Goal: Share content

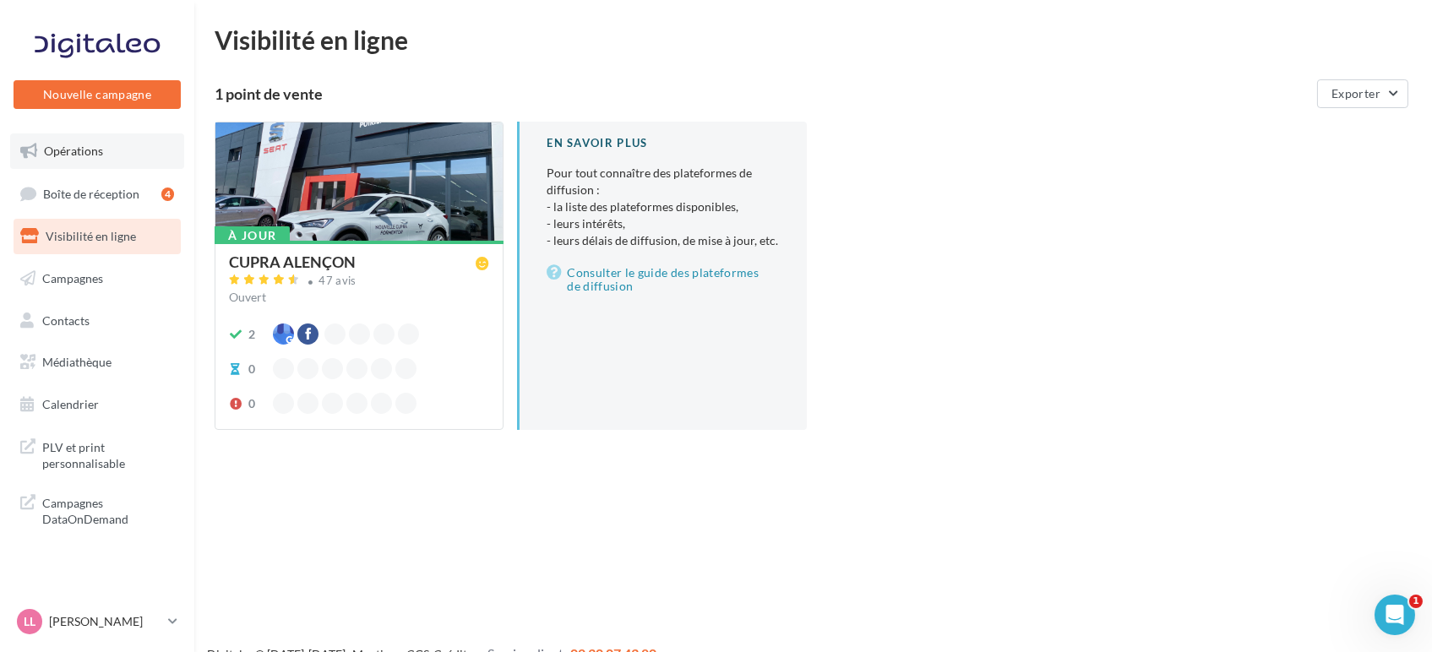
click at [86, 155] on span "Opérations" at bounding box center [73, 151] width 59 height 14
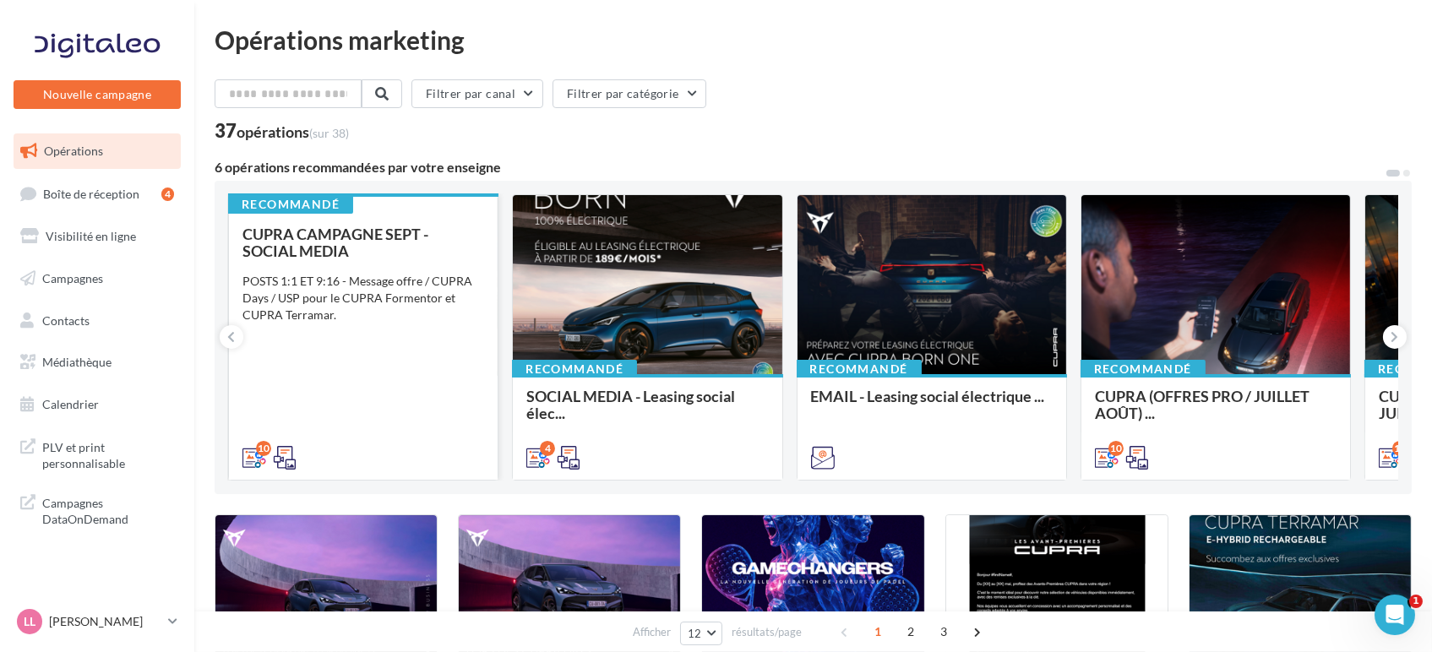
click at [382, 393] on div "CUPRA CAMPAGNE SEPT - SOCIAL MEDIA POSTS 1:1 ET 9:16 - Message offre / CUPRA Da…" at bounding box center [363, 345] width 242 height 239
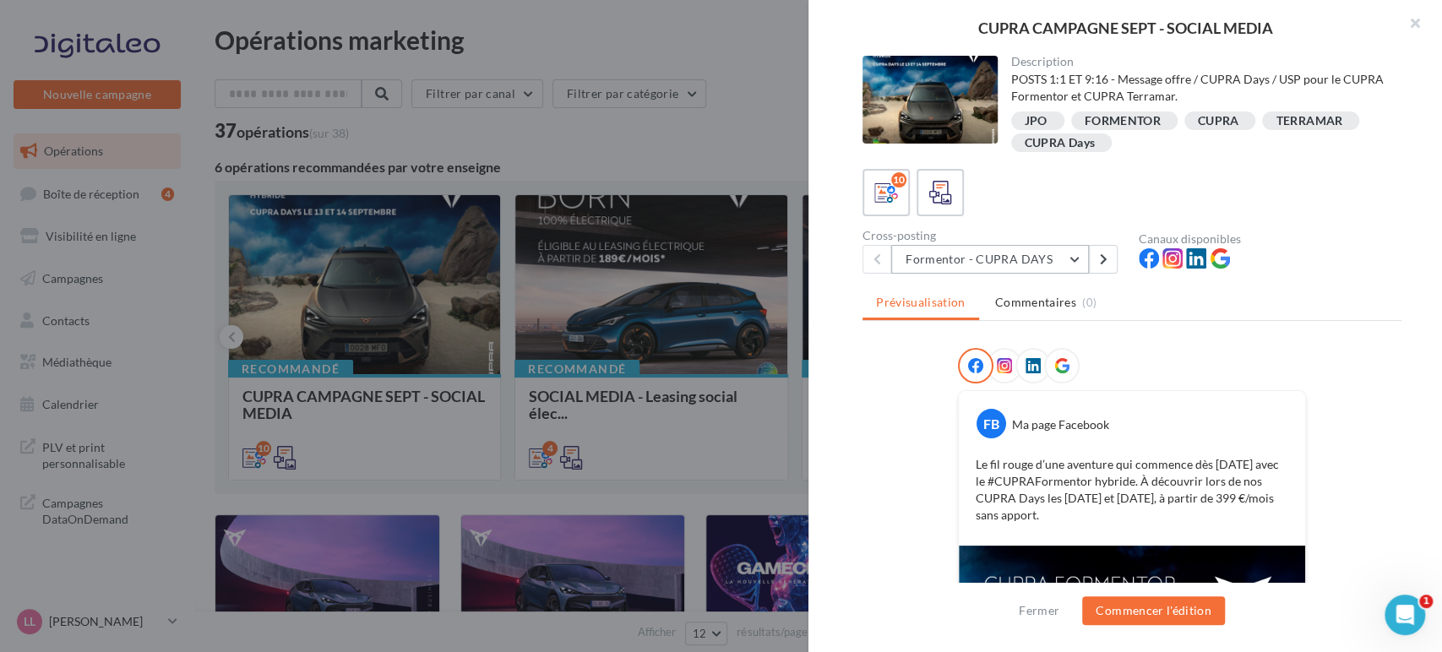
click at [1013, 250] on button "Formentor - CUPRA DAYS" at bounding box center [990, 259] width 198 height 29
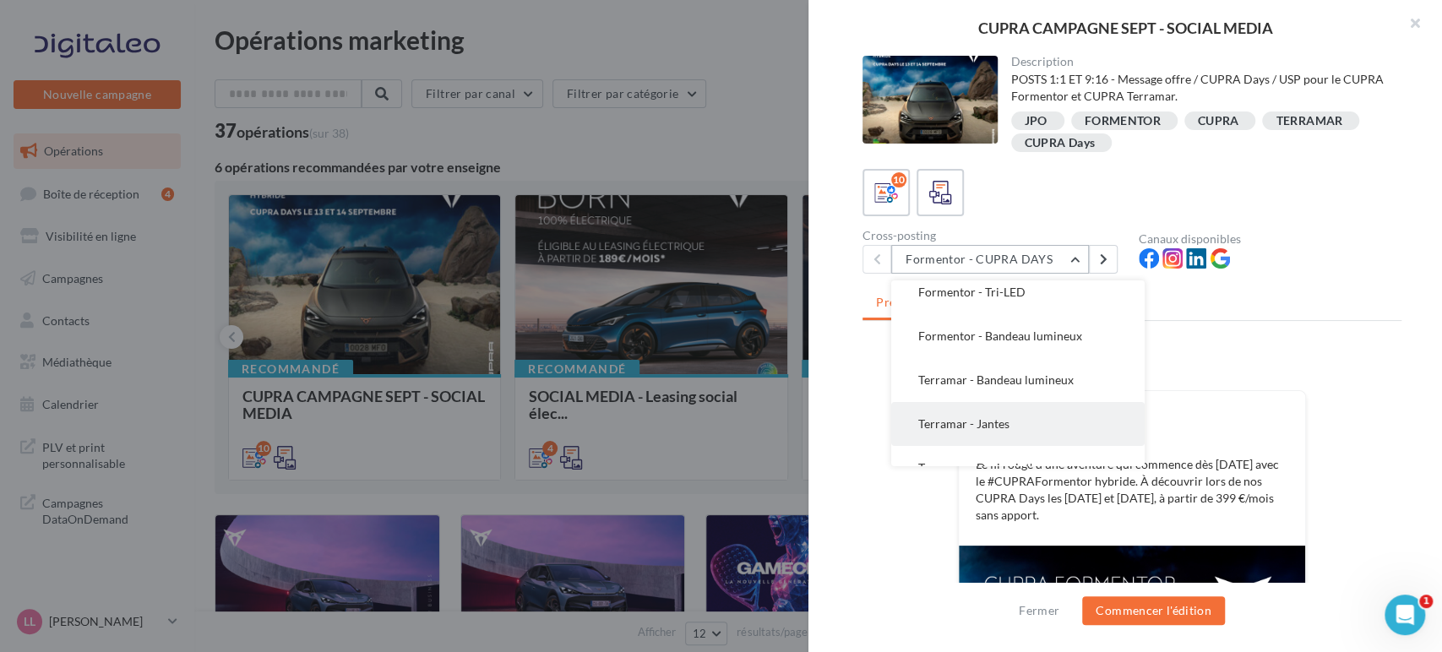
scroll to position [253, 0]
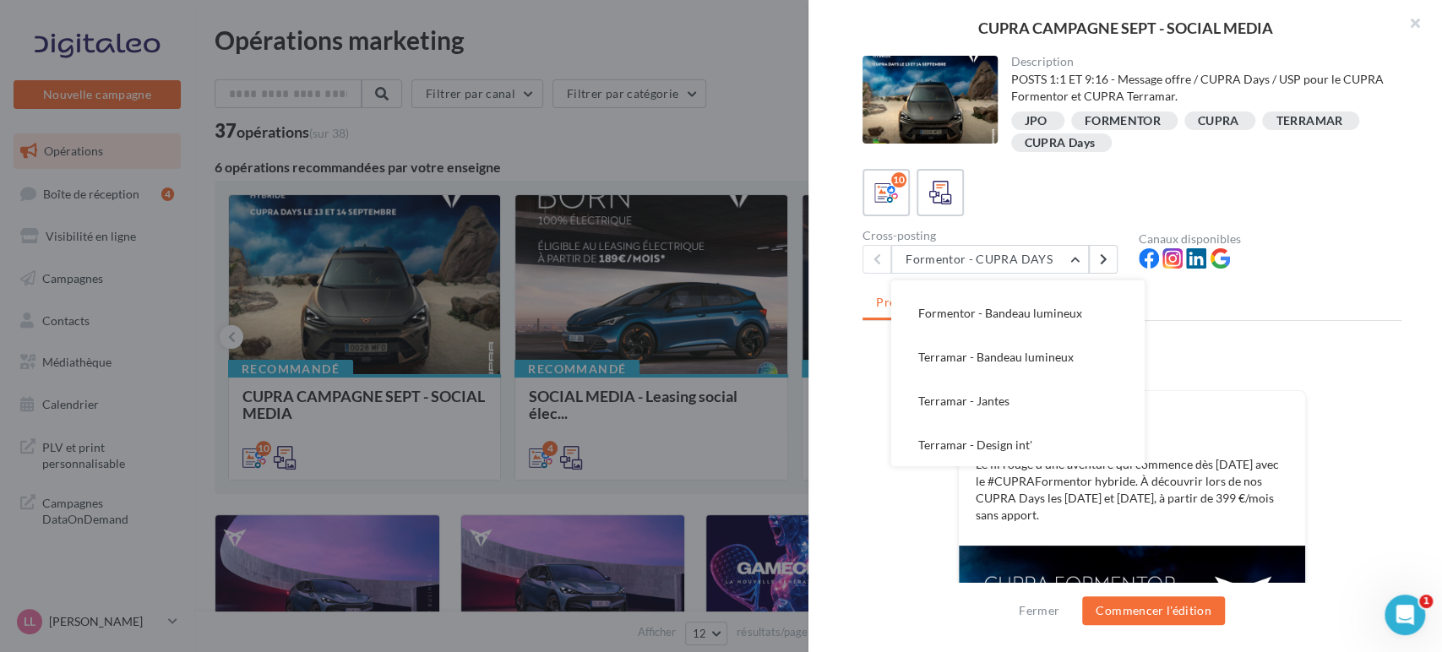
click at [938, 505] on div "FB Ma page Facebook Le fil rouge d’une aventure qui commence dès aujourd’hui av…" at bounding box center [1131, 631] width 539 height 567
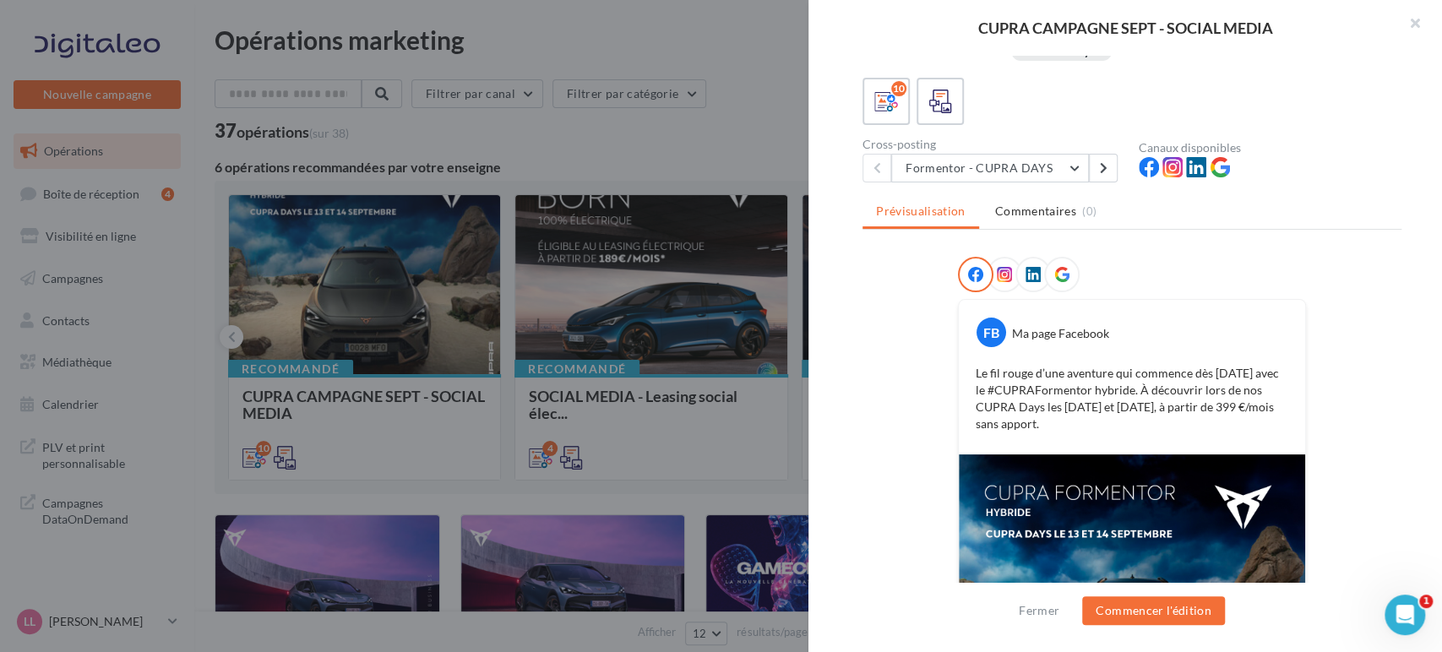
scroll to position [34, 0]
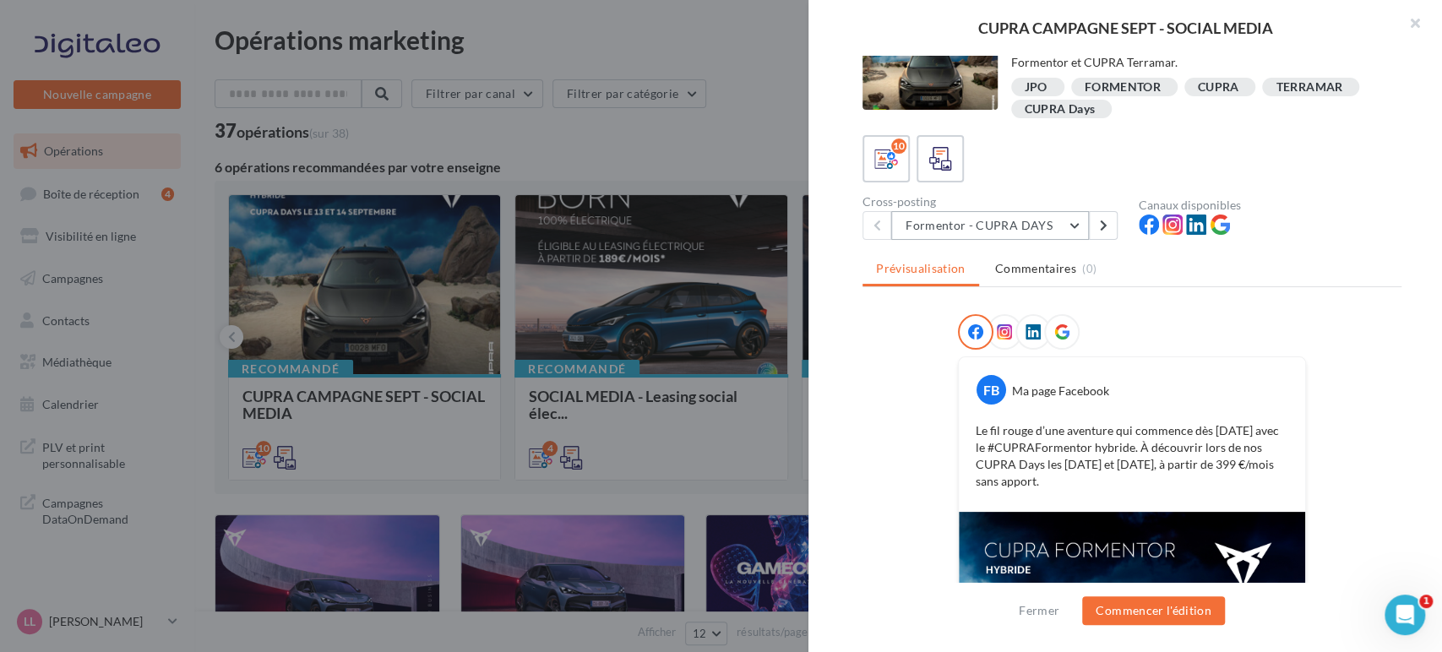
click at [1007, 216] on button "Formentor - CUPRA DAYS" at bounding box center [990, 225] width 198 height 29
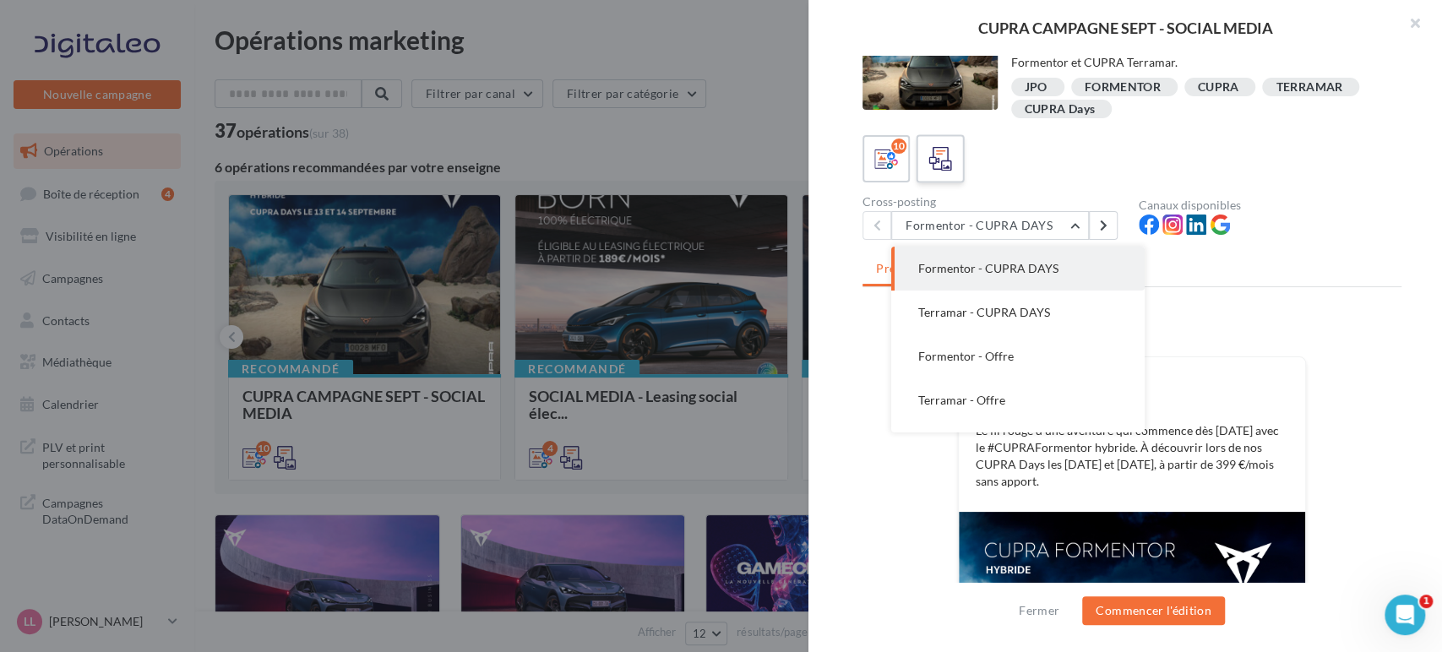
click at [932, 158] on icon at bounding box center [940, 159] width 24 height 24
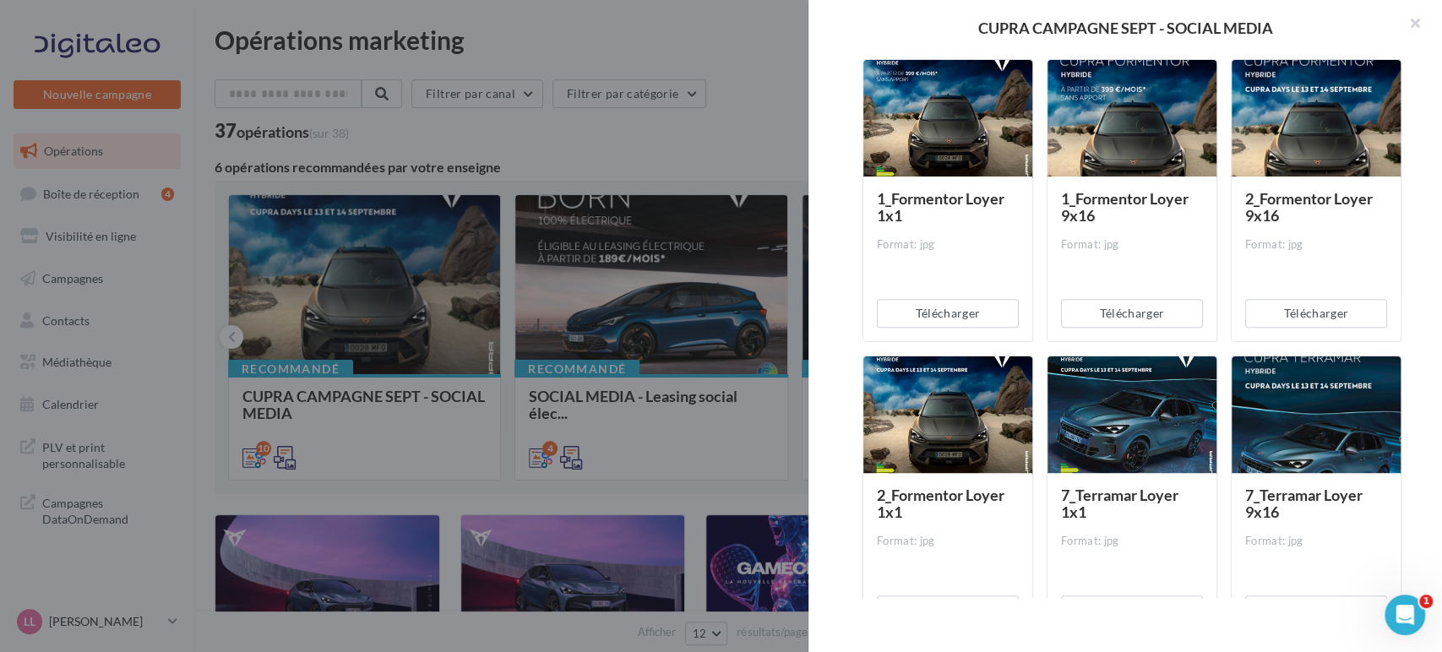
scroll to position [221, 0]
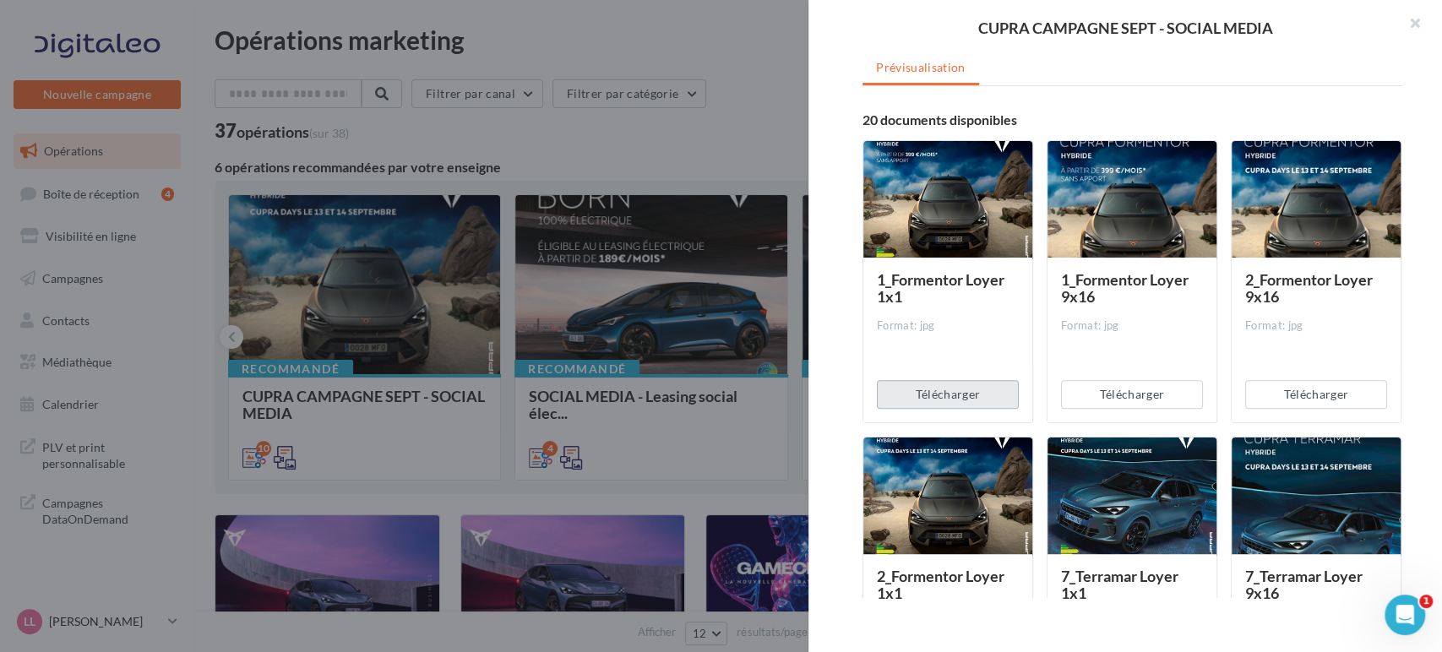
click at [954, 395] on button "Télécharger" at bounding box center [948, 394] width 142 height 29
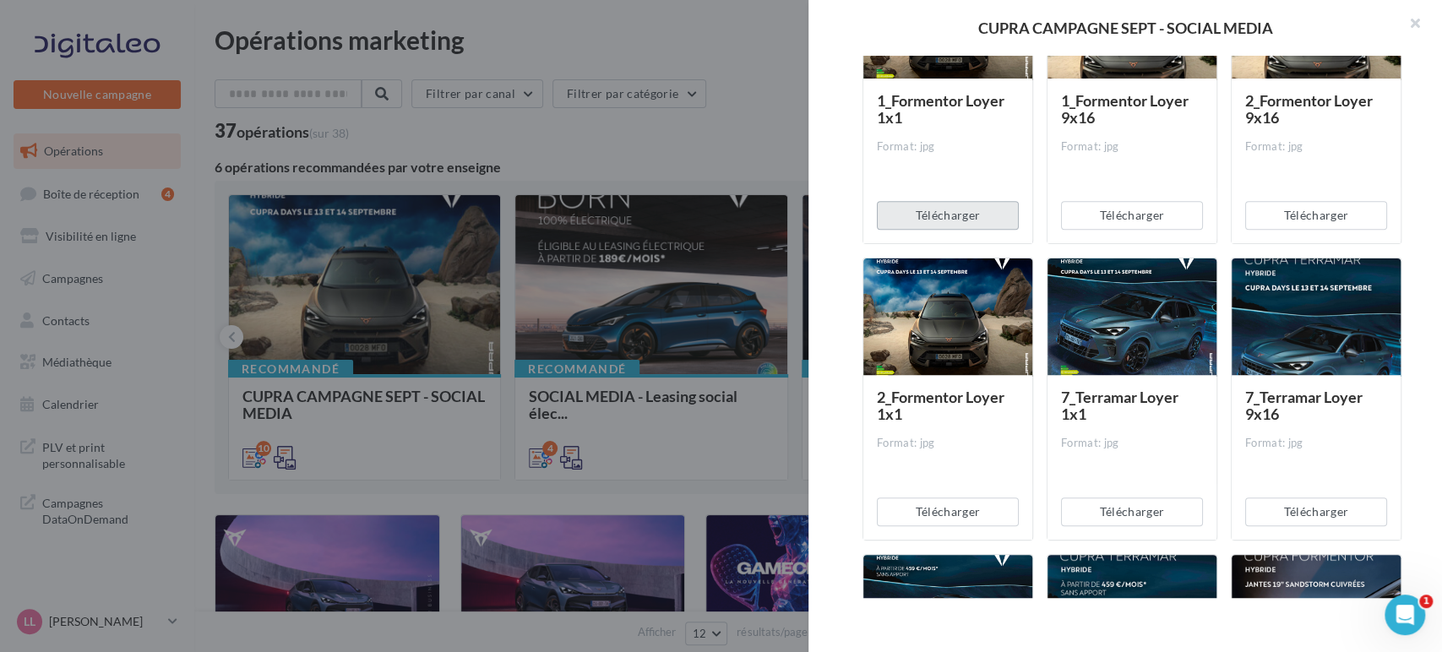
scroll to position [409, 0]
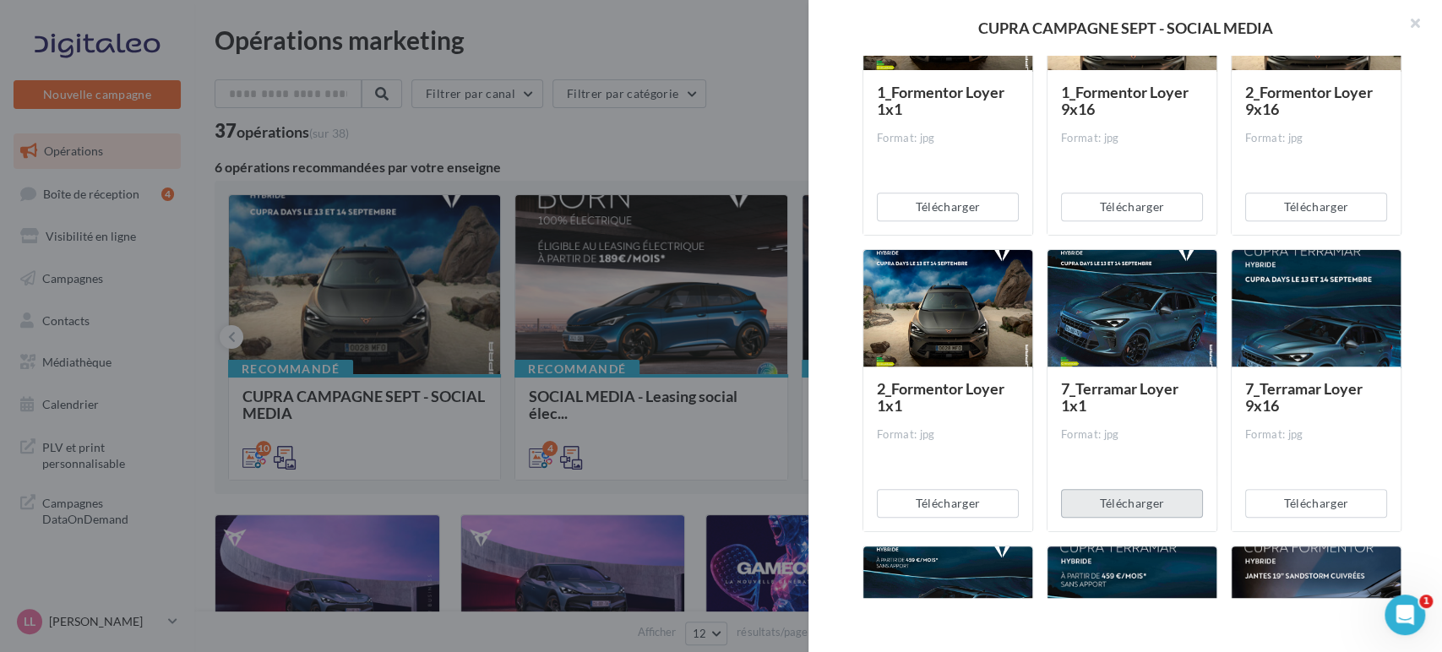
click at [1122, 498] on button "Télécharger" at bounding box center [1132, 503] width 142 height 29
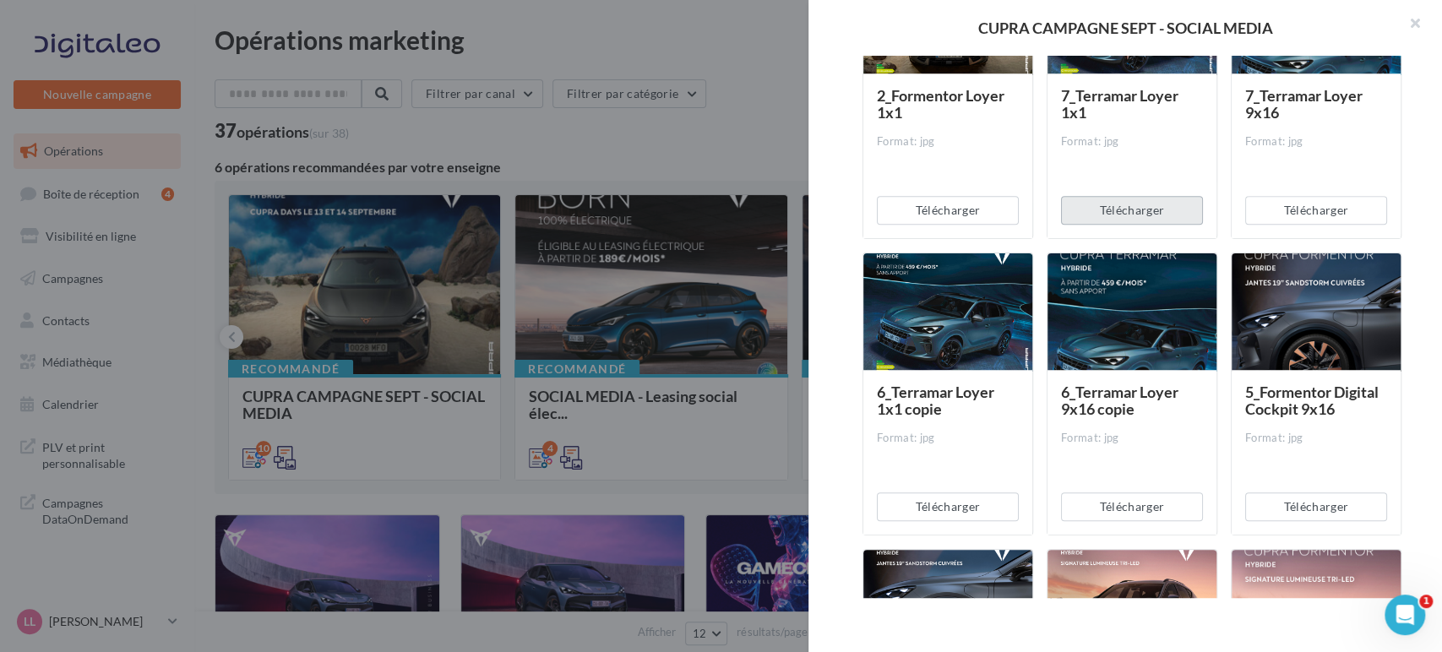
scroll to position [784, 0]
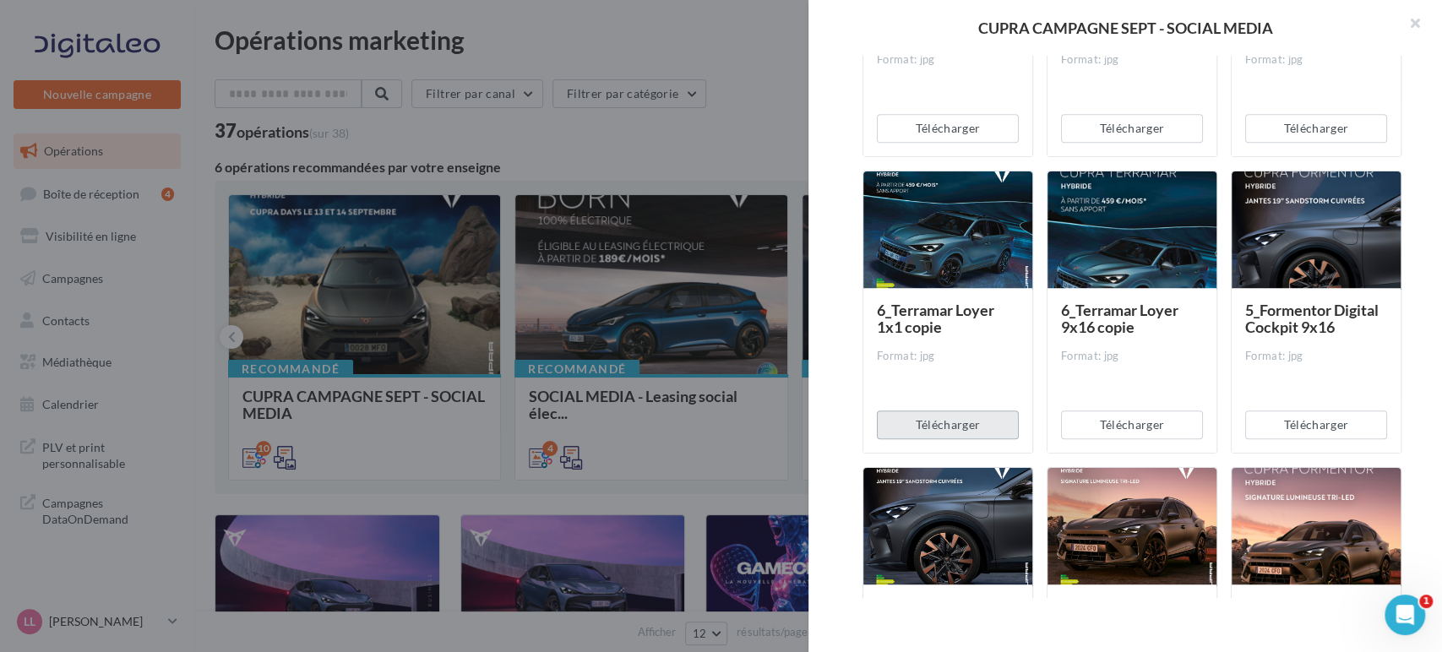
click at [951, 416] on button "Télécharger" at bounding box center [948, 424] width 142 height 29
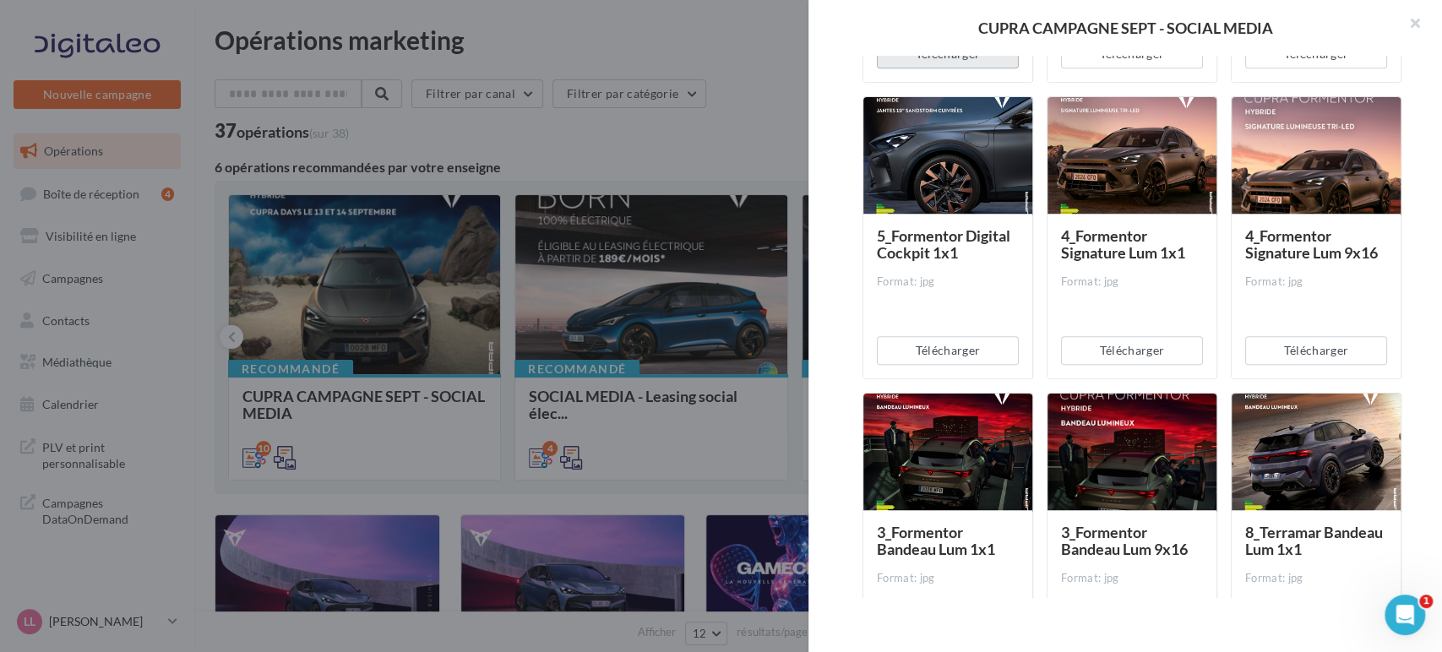
scroll to position [1160, 0]
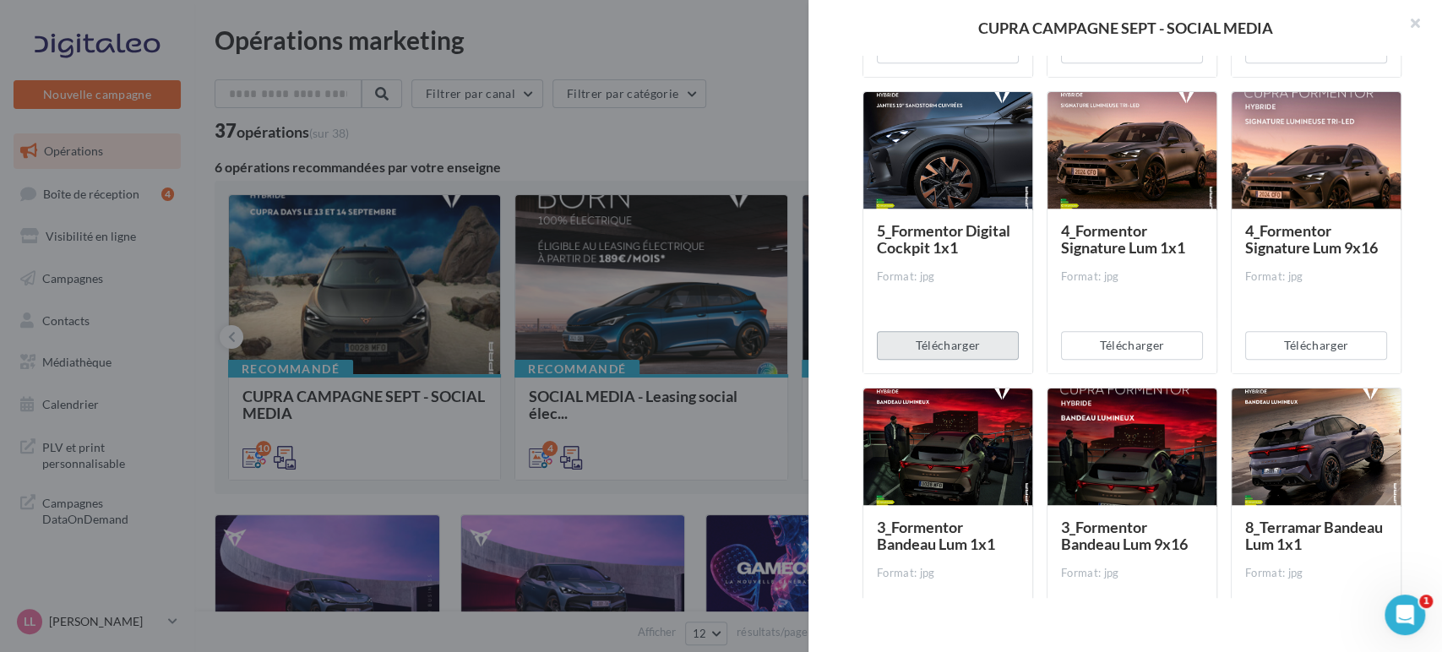
click at [932, 339] on button "Télécharger" at bounding box center [948, 345] width 142 height 29
click at [1133, 351] on button "Télécharger" at bounding box center [1132, 345] width 142 height 29
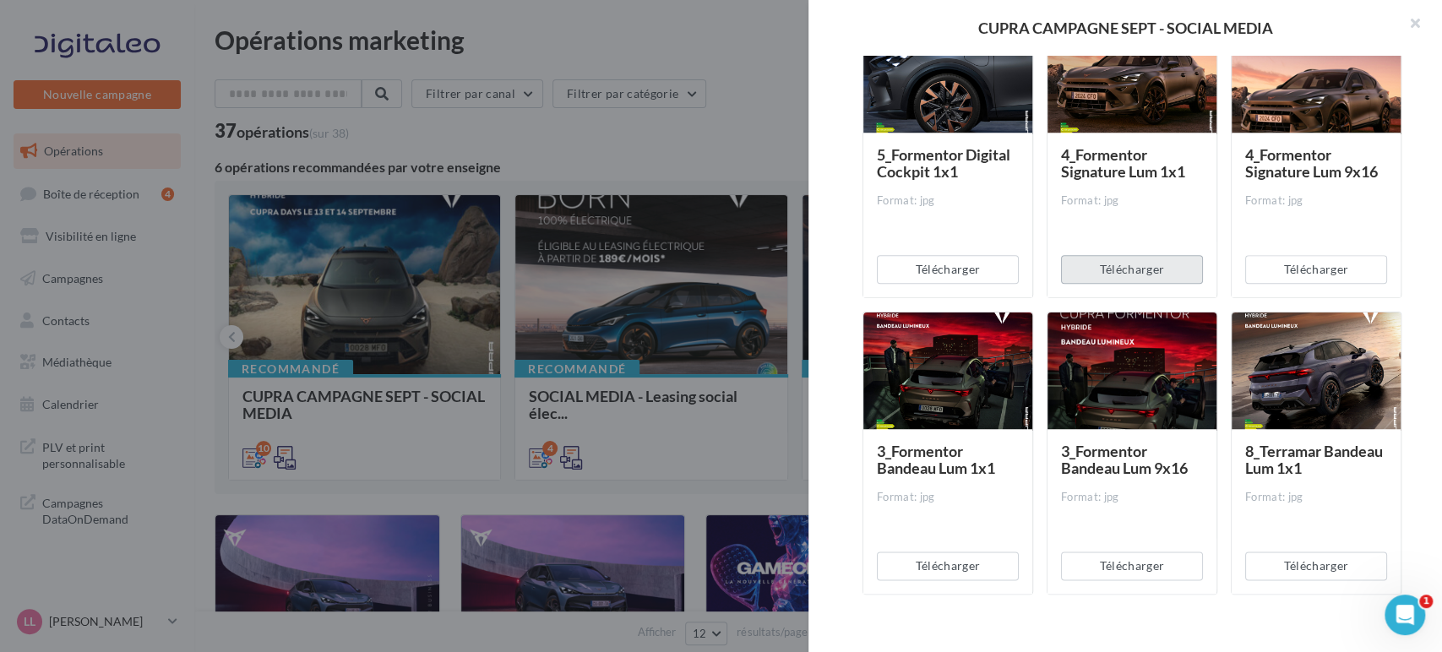
scroll to position [1441, 0]
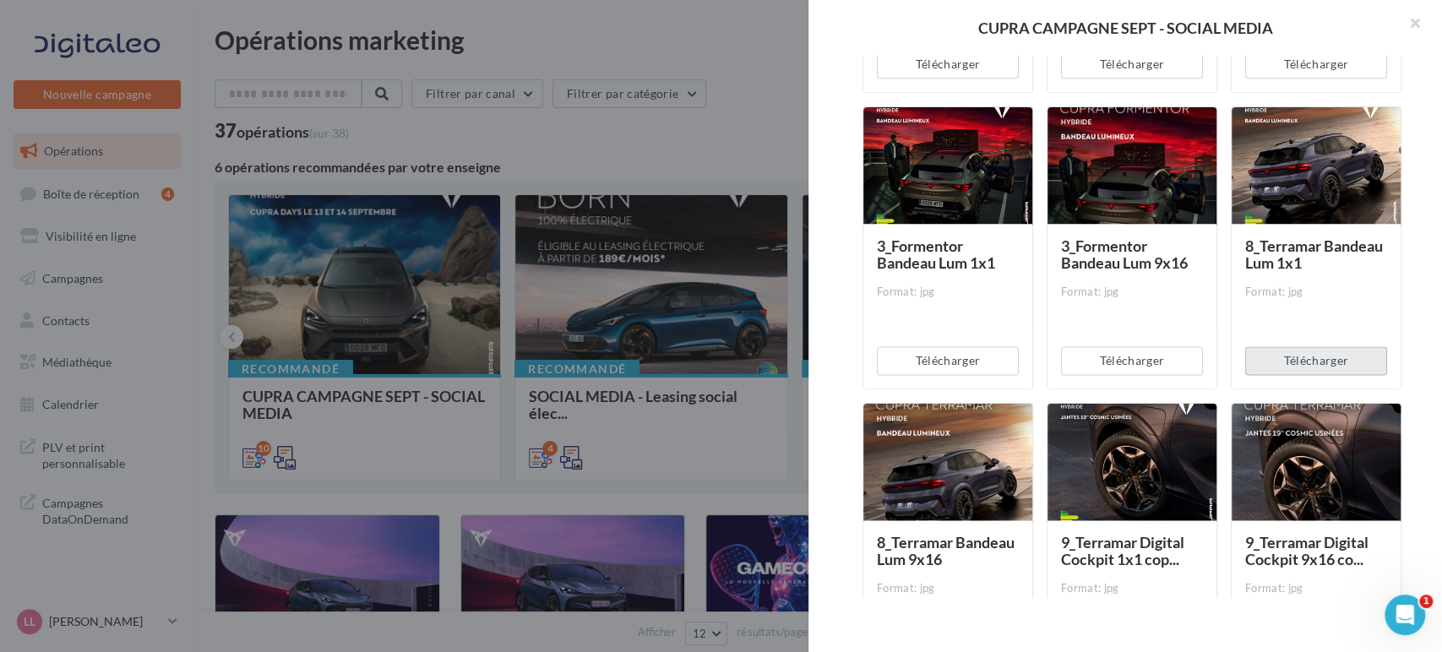
click at [1309, 353] on button "Télécharger" at bounding box center [1316, 360] width 142 height 29
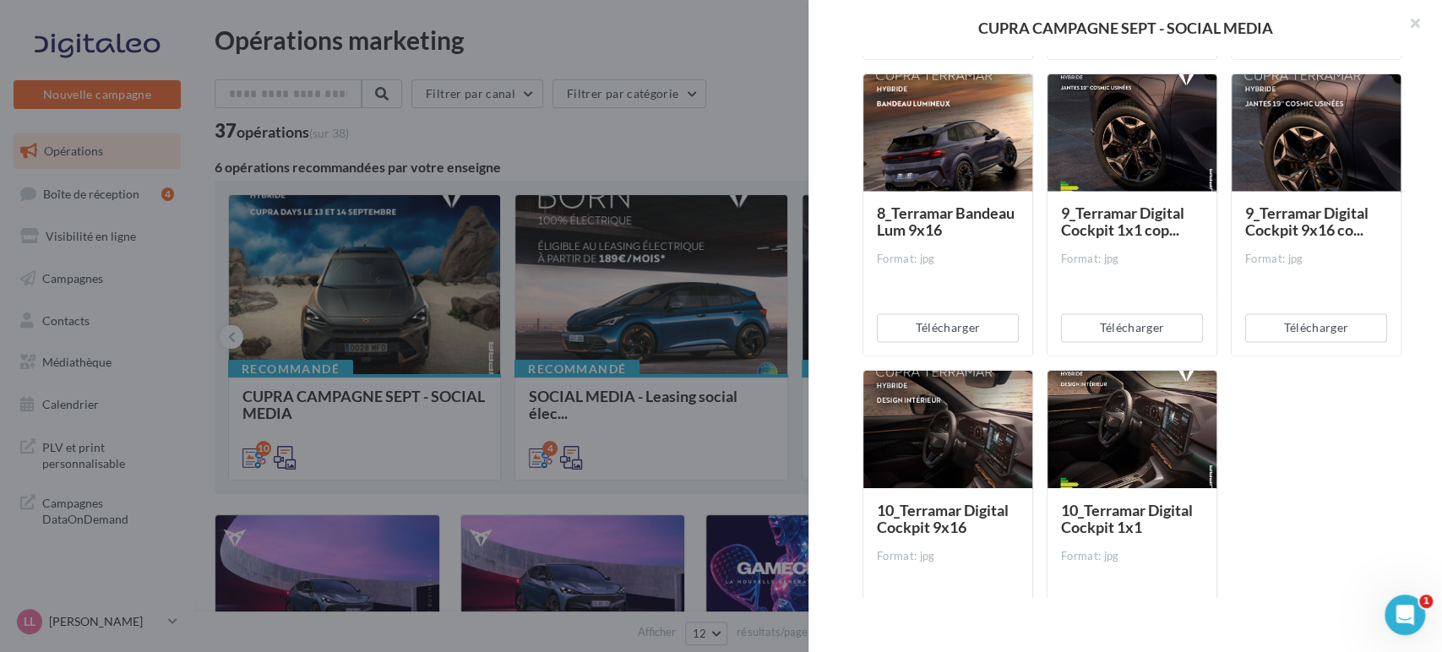
scroll to position [1851, 0]
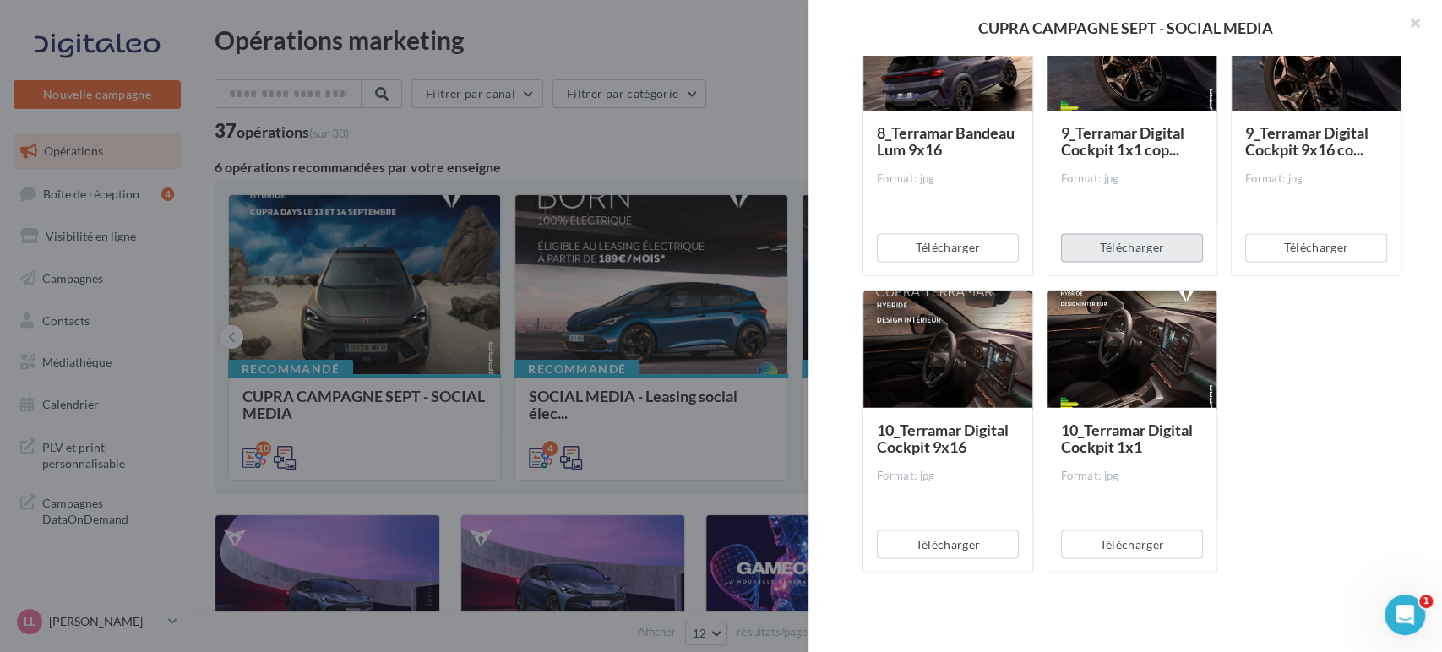
click at [1104, 255] on button "Télécharger" at bounding box center [1132, 247] width 142 height 29
click at [1135, 536] on button "Télécharger" at bounding box center [1132, 544] width 142 height 29
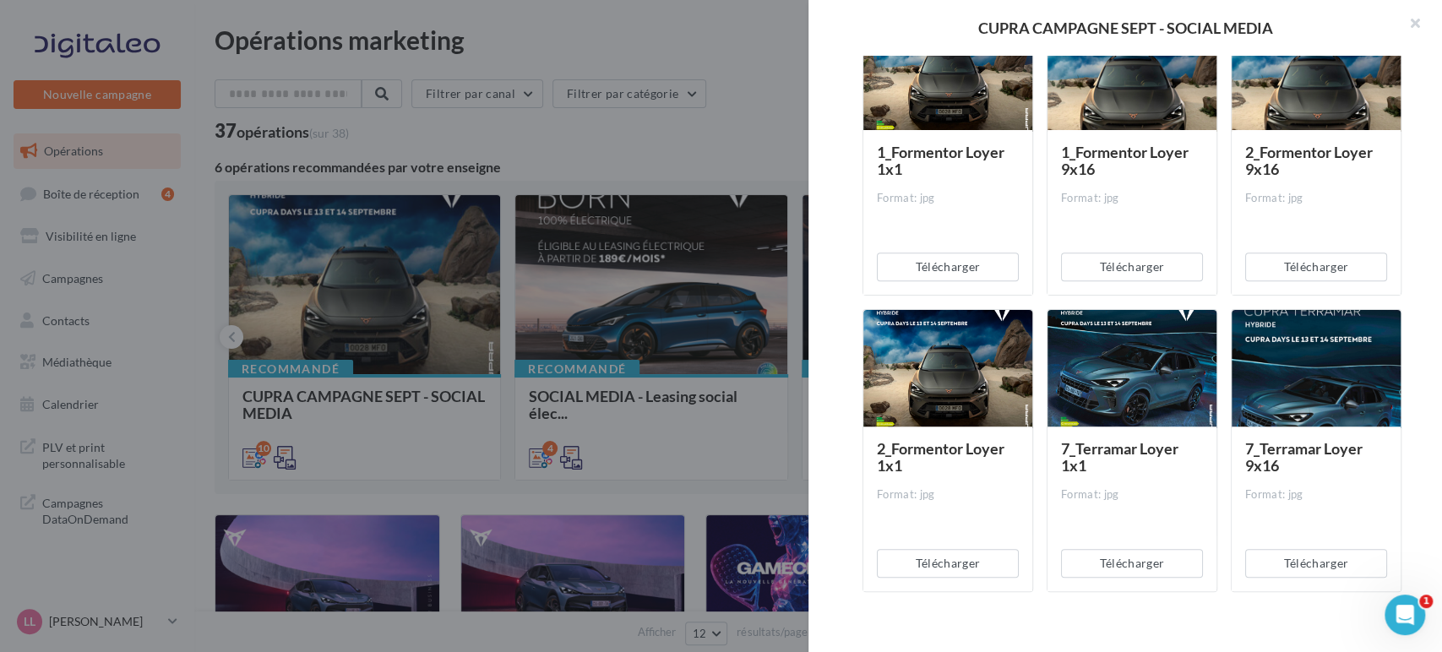
scroll to position [0, 0]
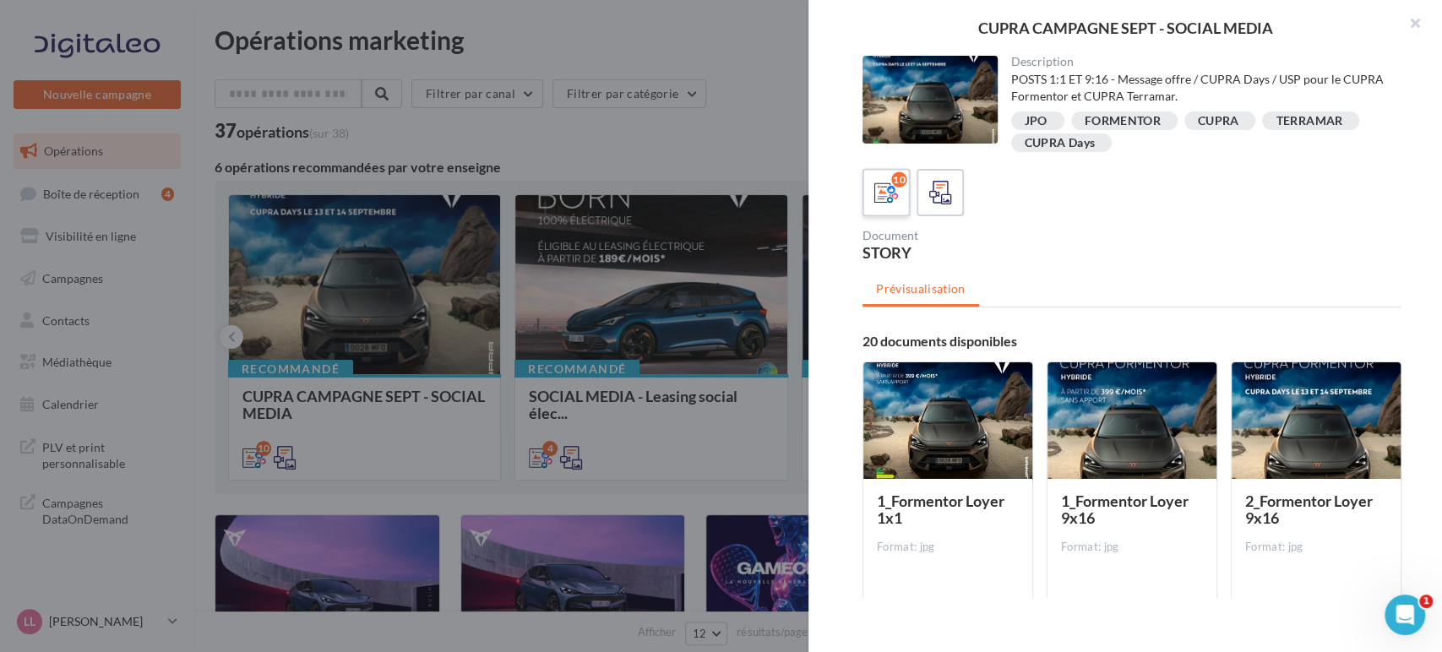
click at [897, 188] on icon at bounding box center [886, 193] width 24 height 24
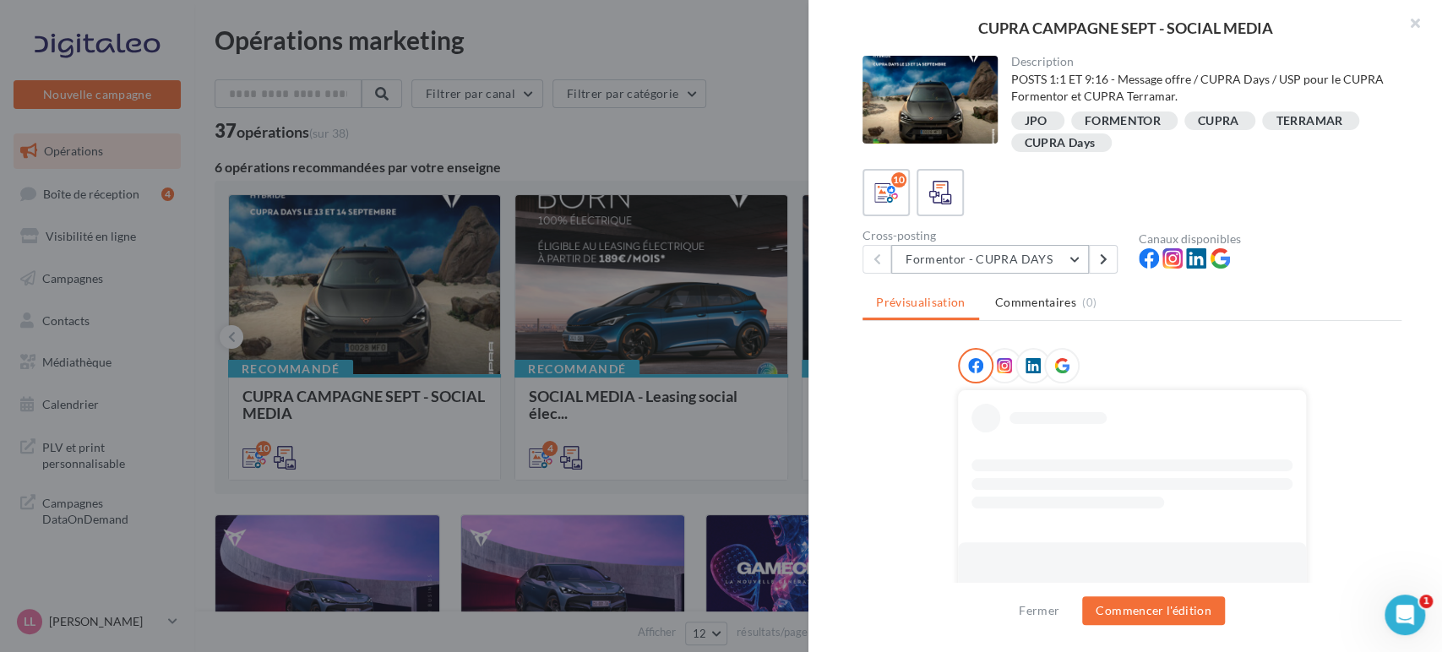
click at [1006, 251] on button "Formentor - CUPRA DAYS" at bounding box center [990, 259] width 198 height 29
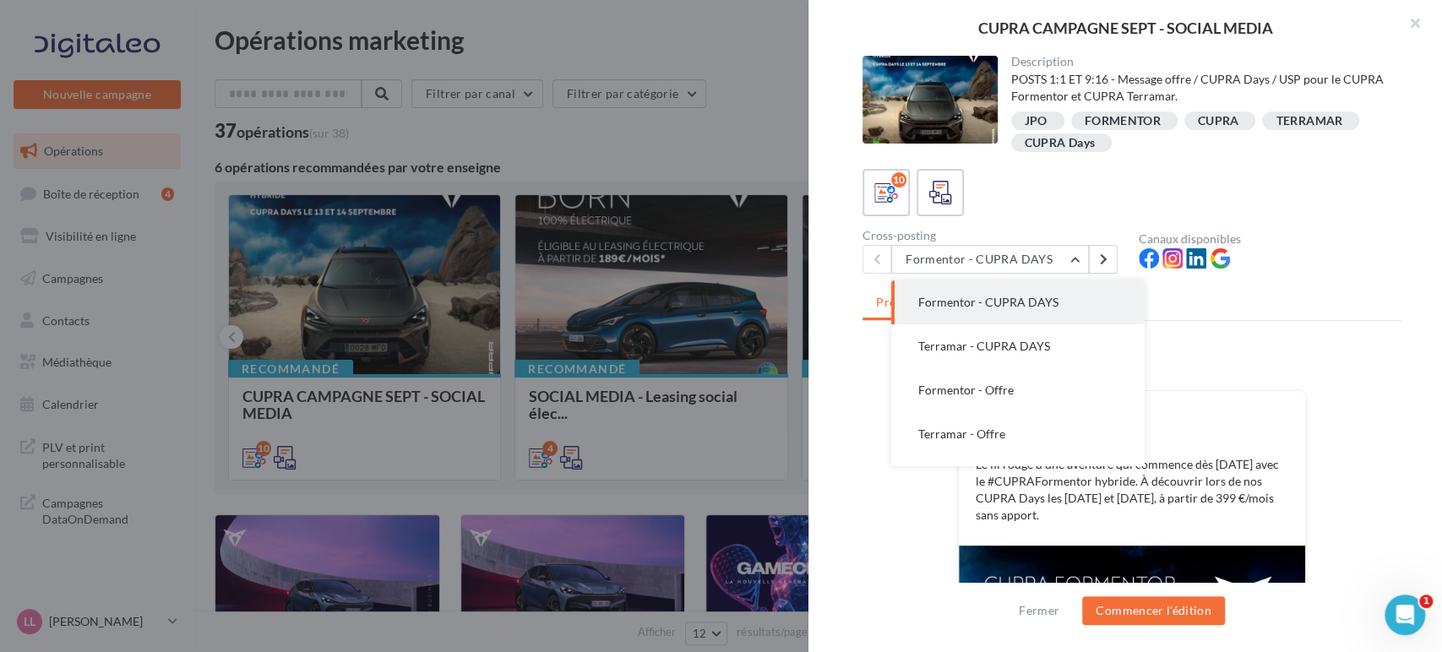
click at [833, 389] on div "Description POSTS 1:1 ET 9:16 - Message offre / CUPRA Days / USP pour le CUPRA …" at bounding box center [1131, 327] width 647 height 542
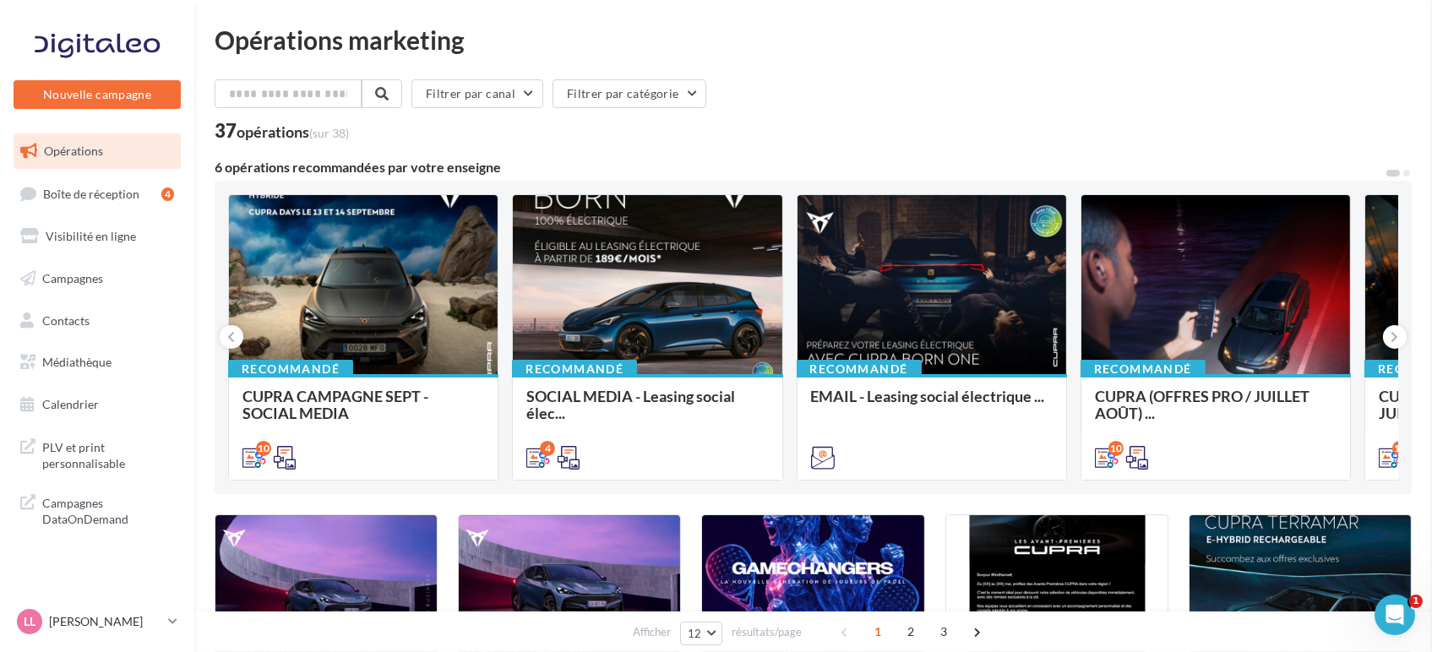
click at [76, 283] on span "Campagnes" at bounding box center [72, 278] width 61 height 14
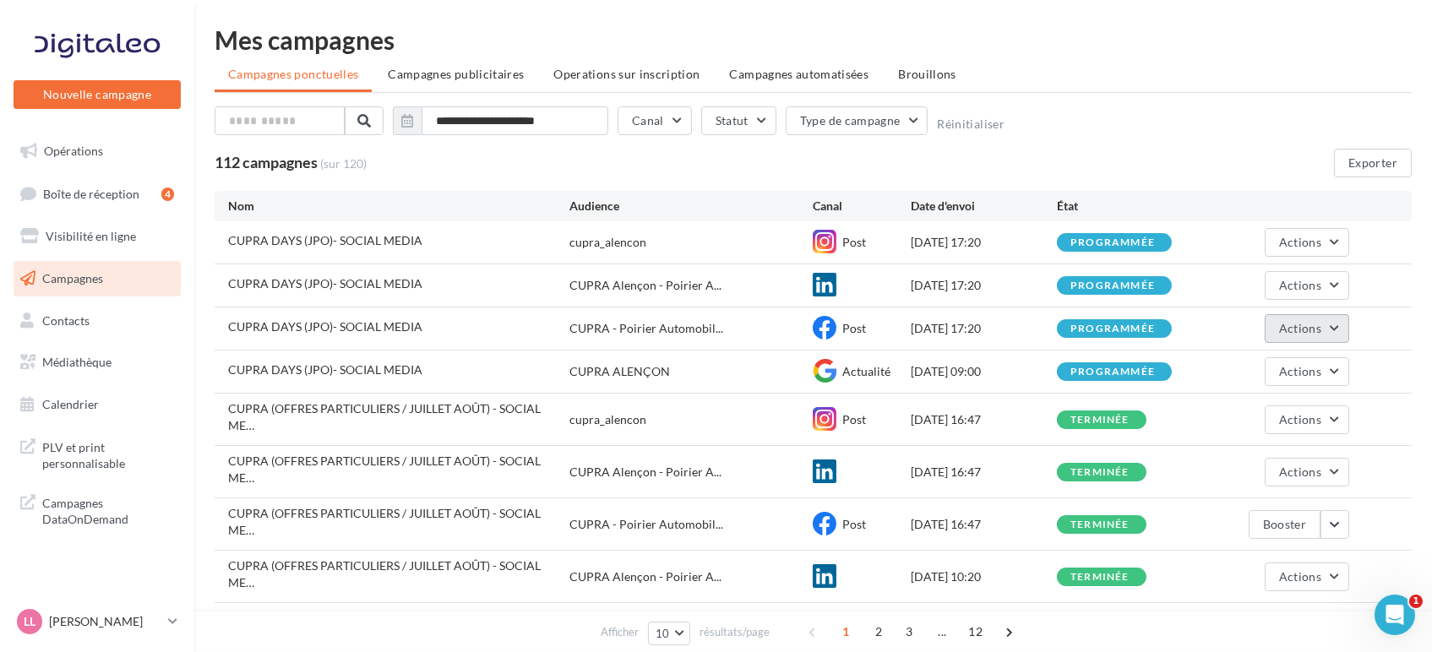
click at [1345, 318] on button "Actions" at bounding box center [1306, 328] width 84 height 29
click at [1209, 371] on button "Voir les résultats" at bounding box center [1264, 368] width 169 height 44
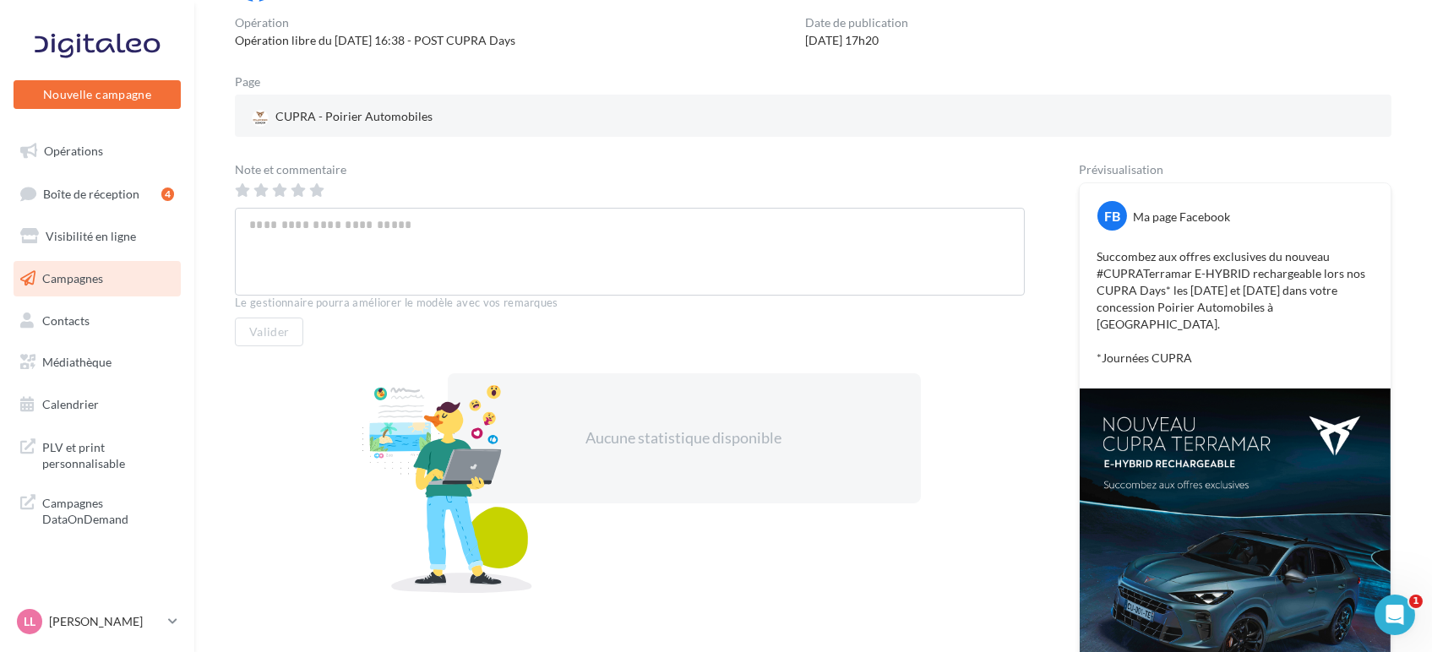
scroll to position [198, 0]
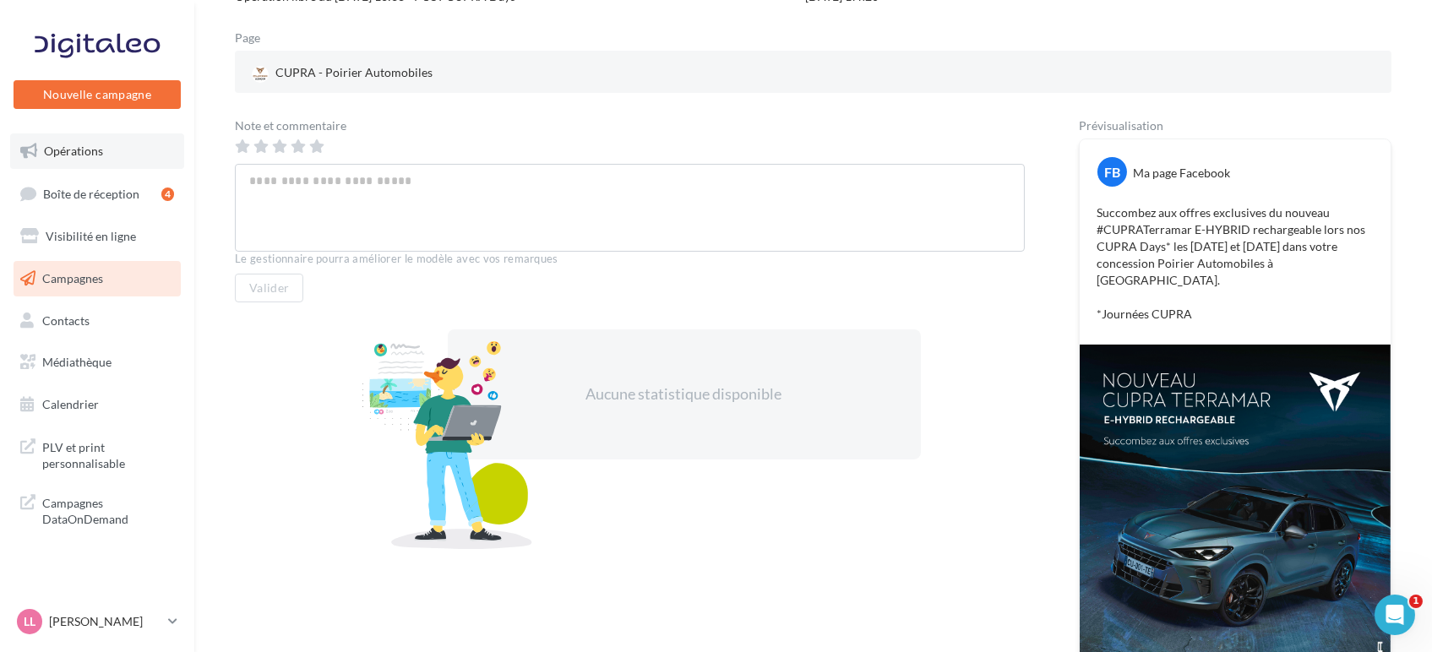
click at [61, 145] on span "Opérations" at bounding box center [73, 151] width 59 height 14
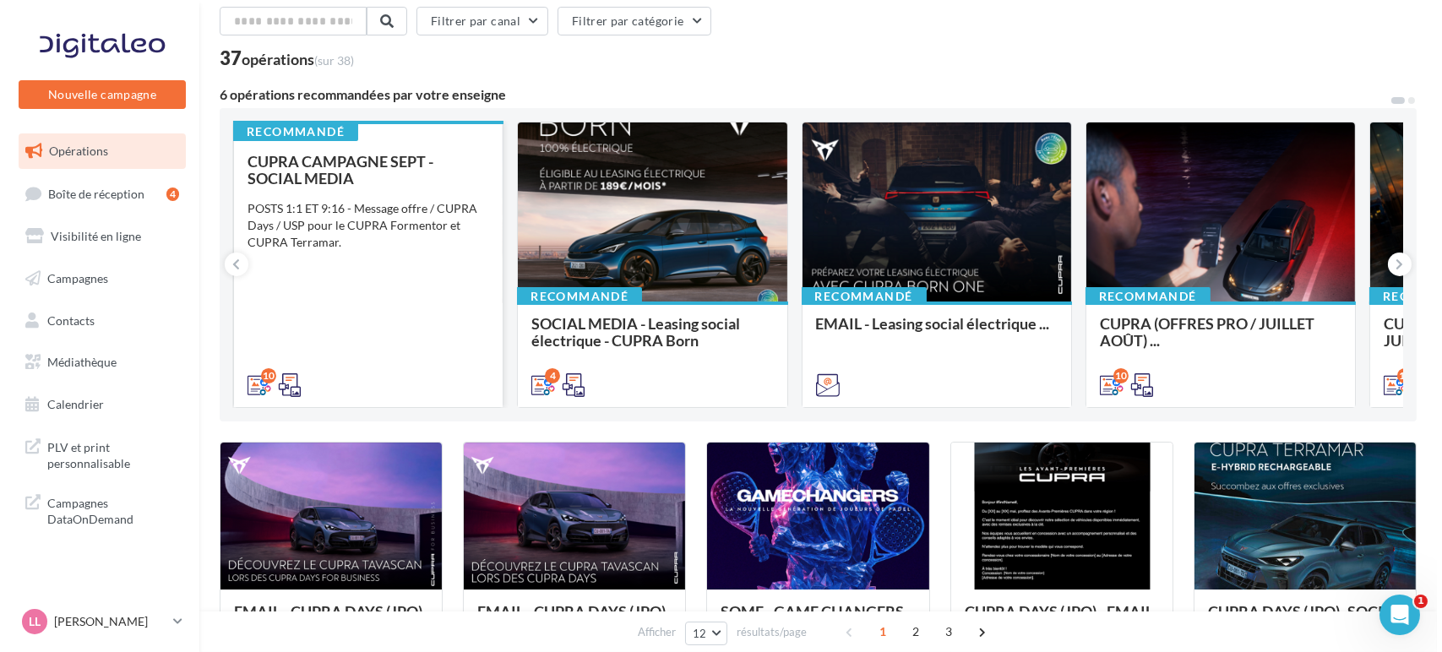
scroll to position [188, 0]
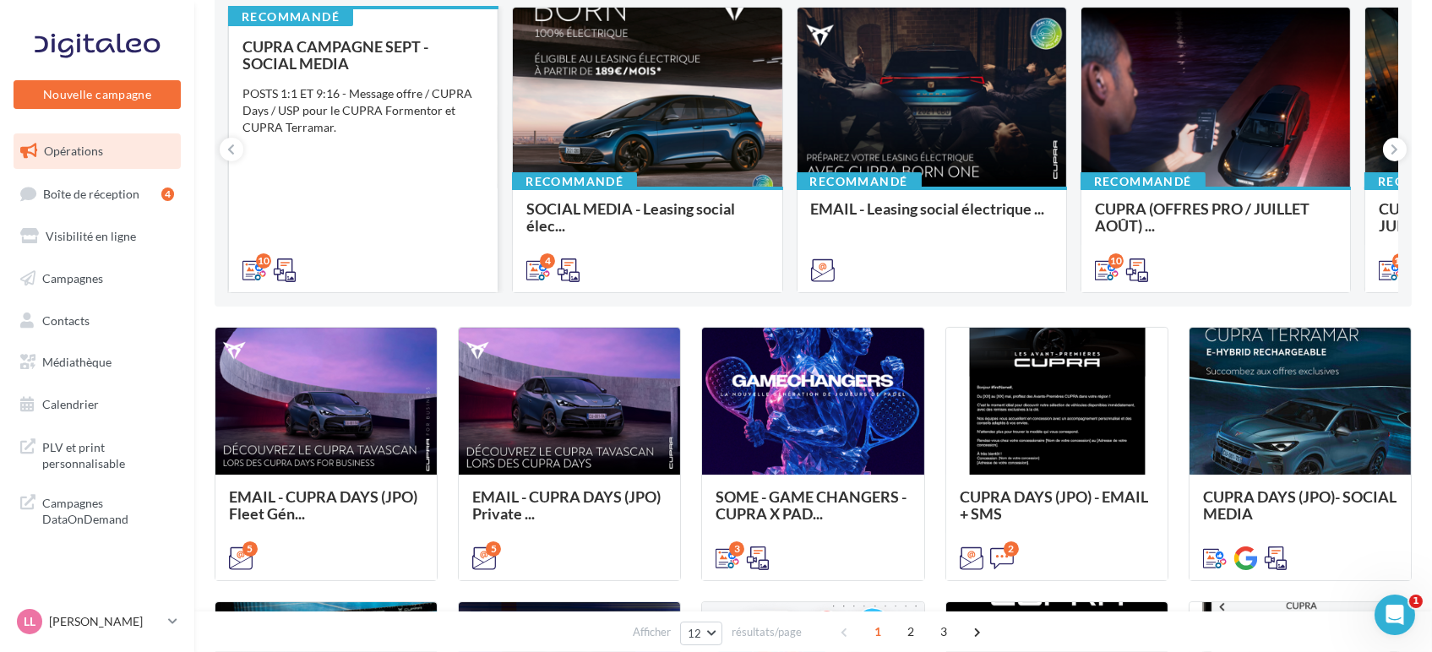
click at [415, 205] on div "CUPRA CAMPAGNE SEPT - SOCIAL MEDIA POSTS 1:1 ET 9:16 - Message offre / CUPRA Da…" at bounding box center [363, 157] width 242 height 239
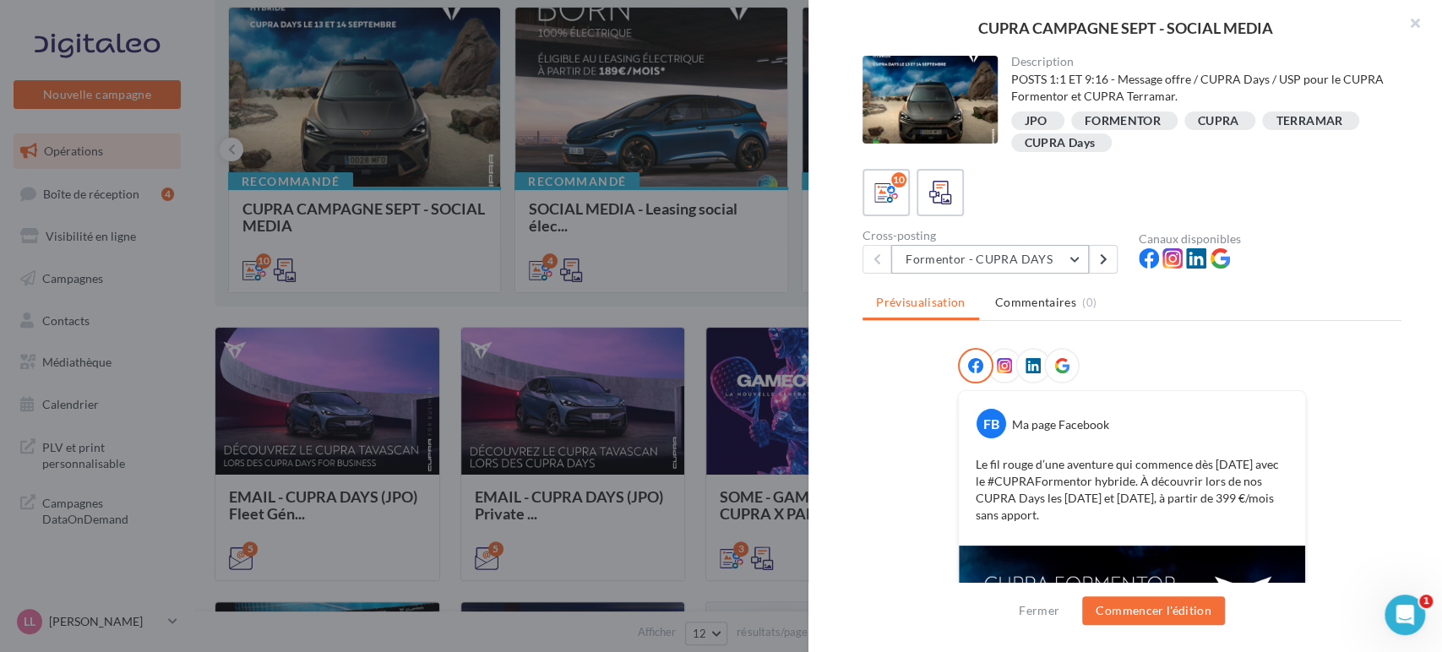
click at [1039, 258] on button "Formentor - CUPRA DAYS" at bounding box center [990, 259] width 198 height 29
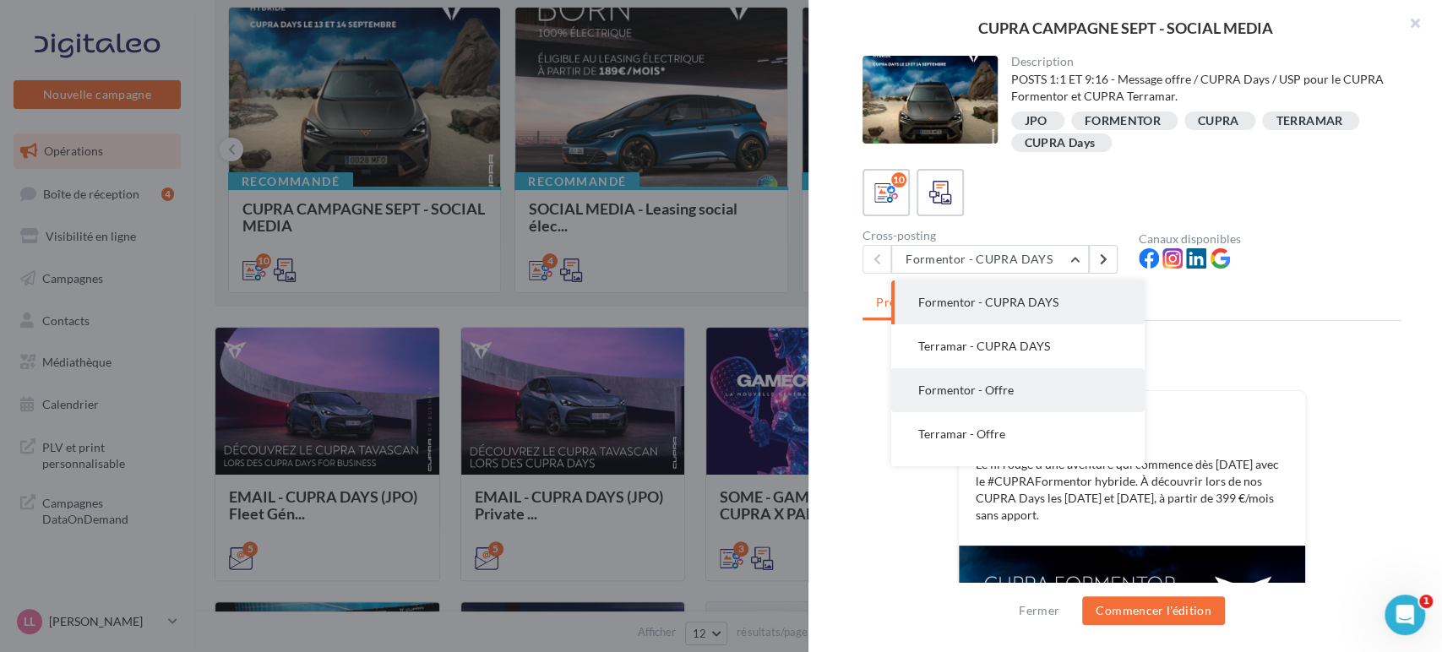
click at [1025, 377] on button "Formentor - Offre" at bounding box center [1017, 390] width 253 height 44
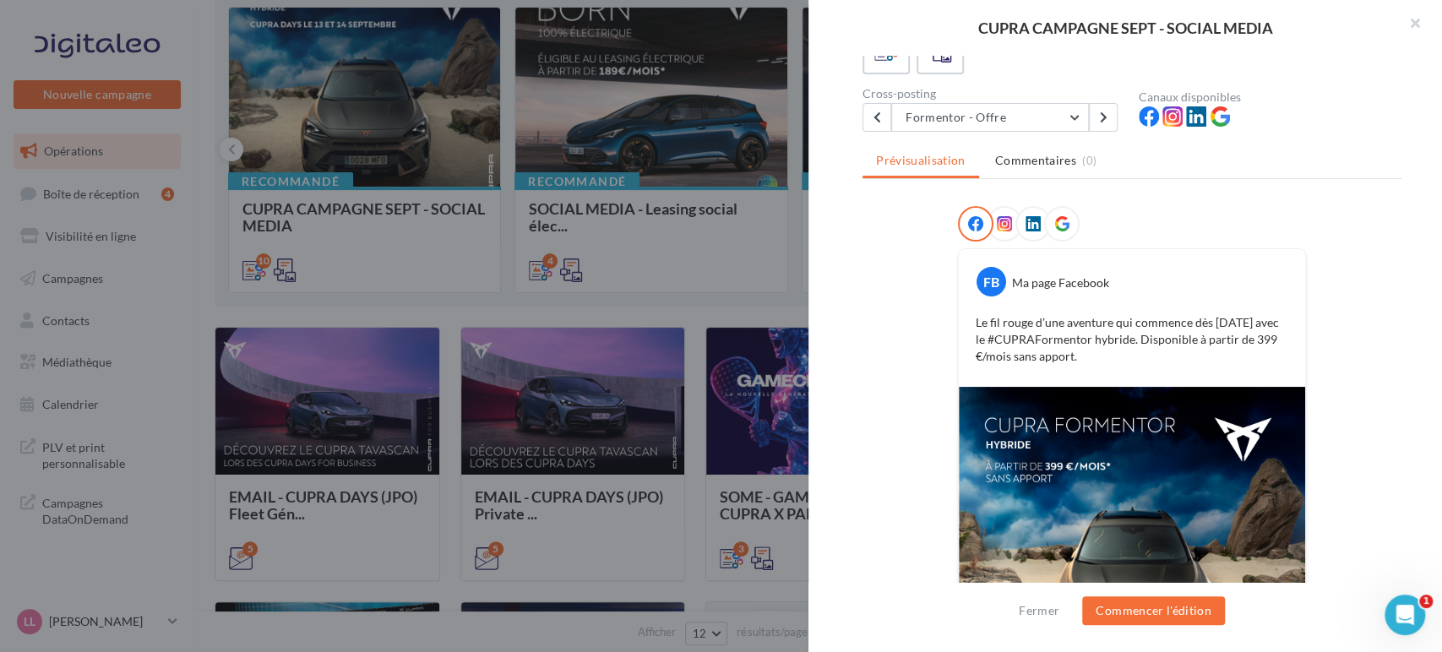
scroll to position [110, 0]
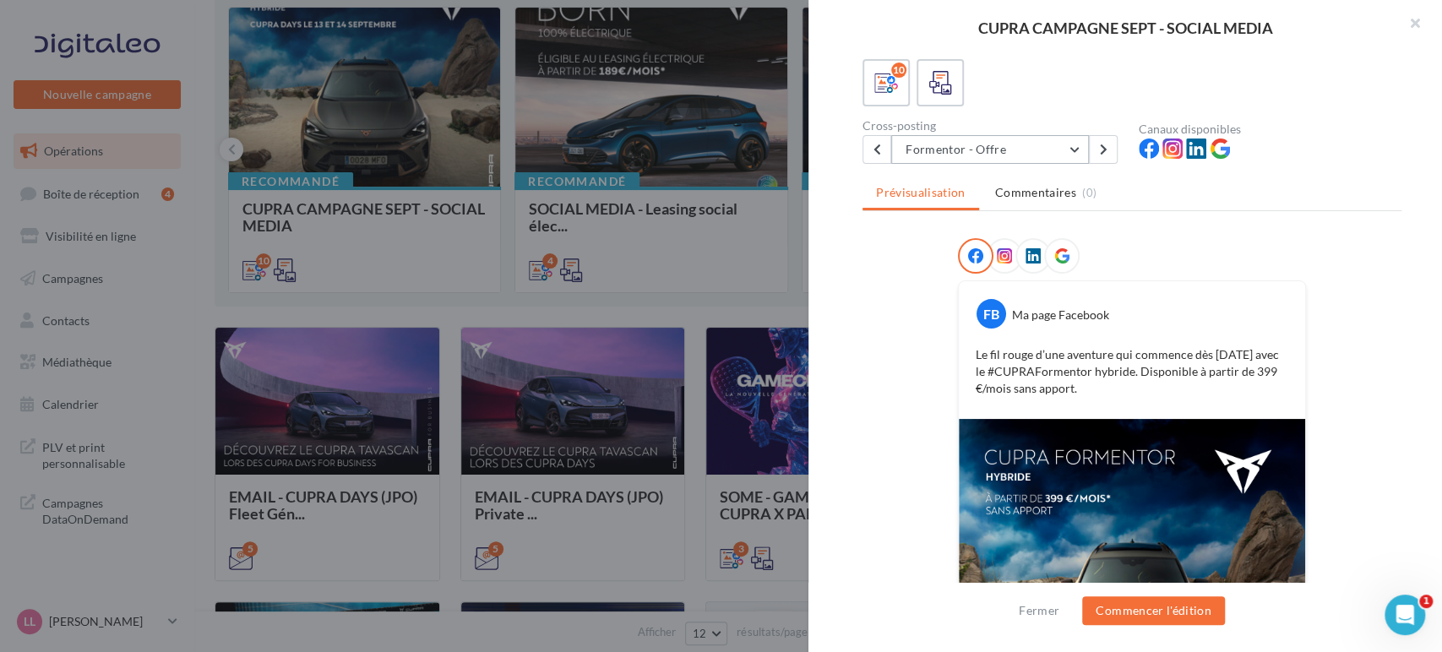
click at [999, 140] on button "Formentor - Offre" at bounding box center [990, 149] width 198 height 29
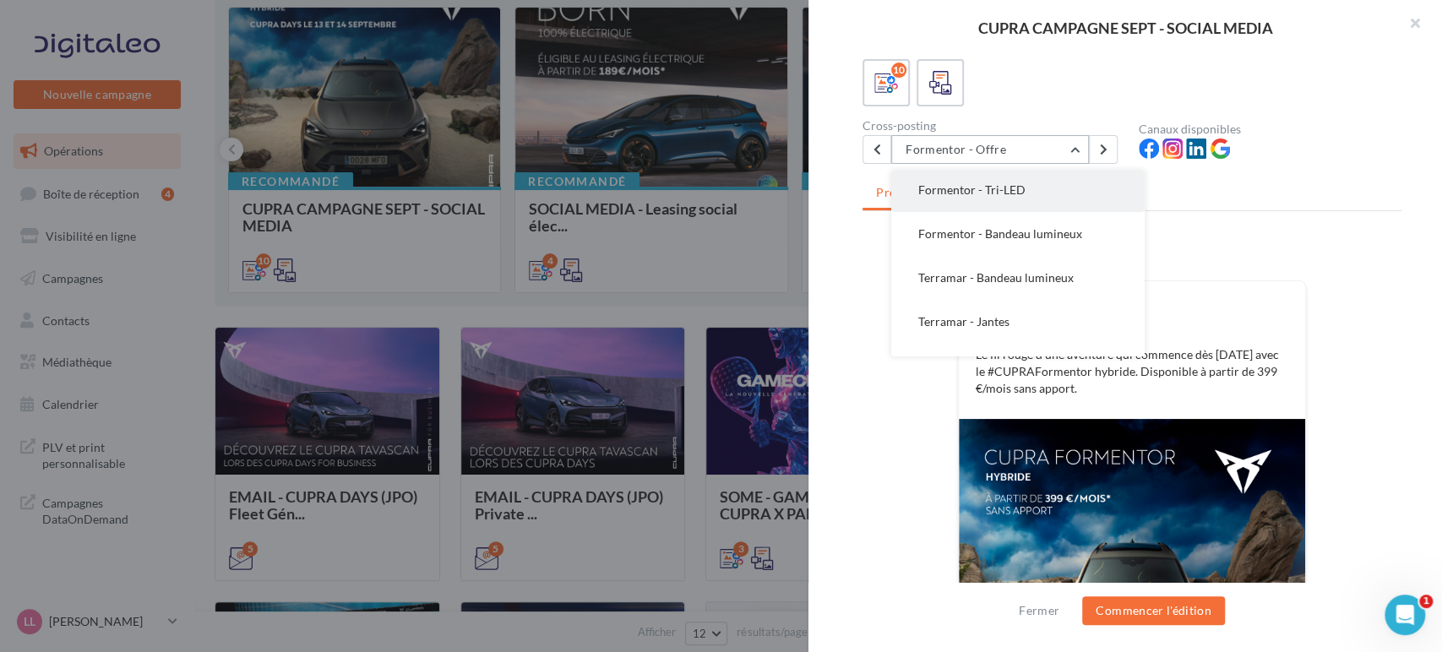
scroll to position [253, 0]
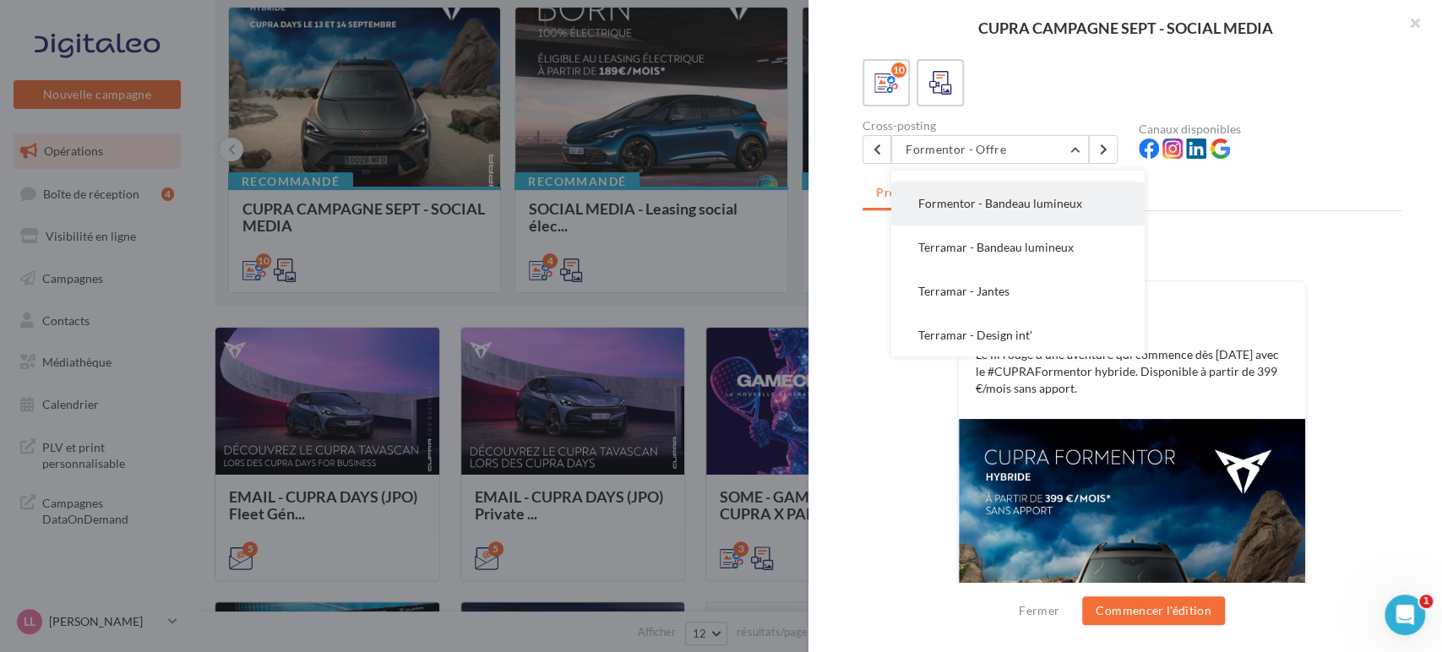
click at [1009, 208] on span "Formentor - Bandeau lumineux" at bounding box center [1000, 203] width 164 height 14
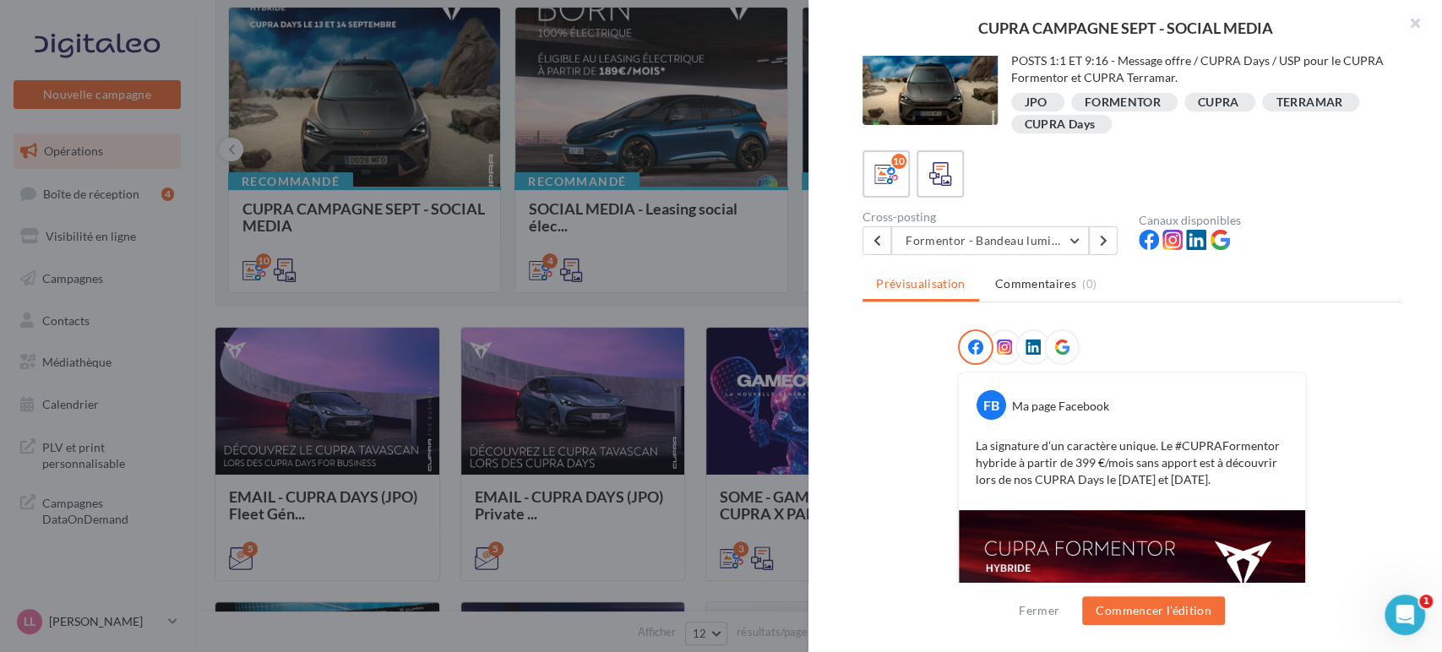
scroll to position [0, 0]
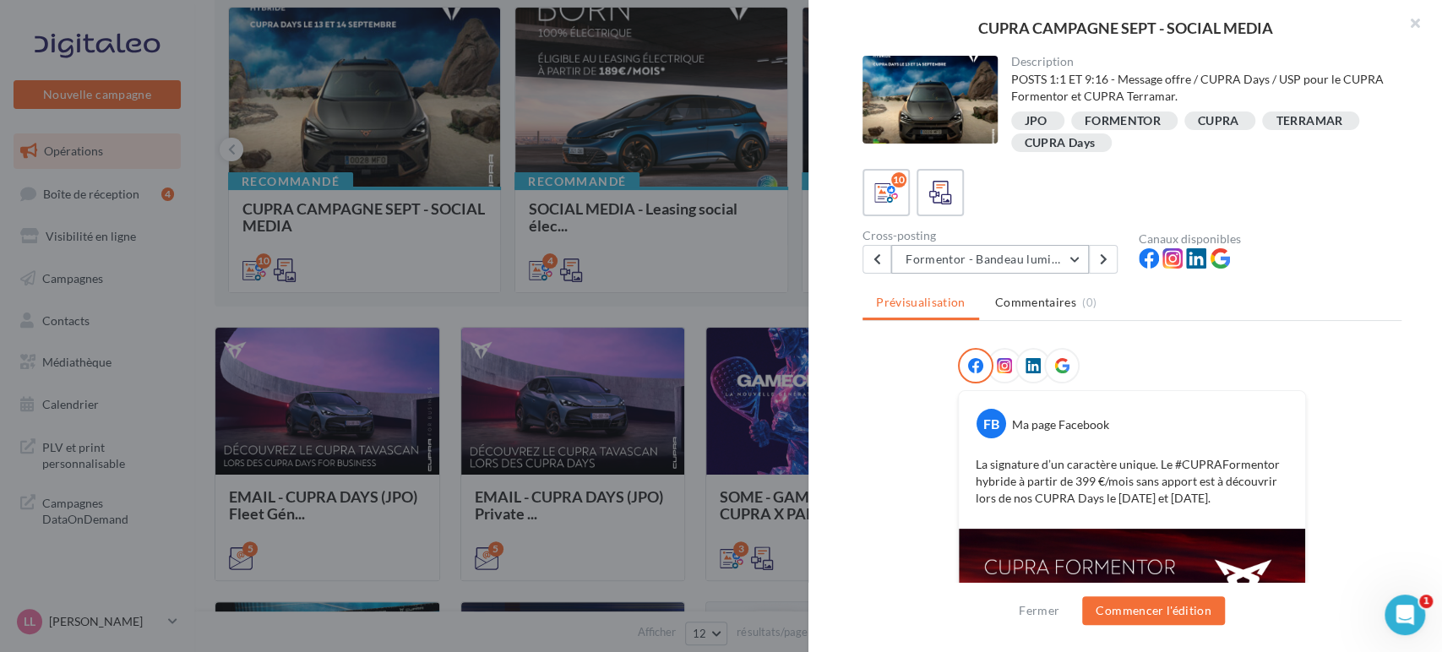
click at [1020, 258] on button "Formentor - Bandeau lumineux" at bounding box center [990, 259] width 198 height 29
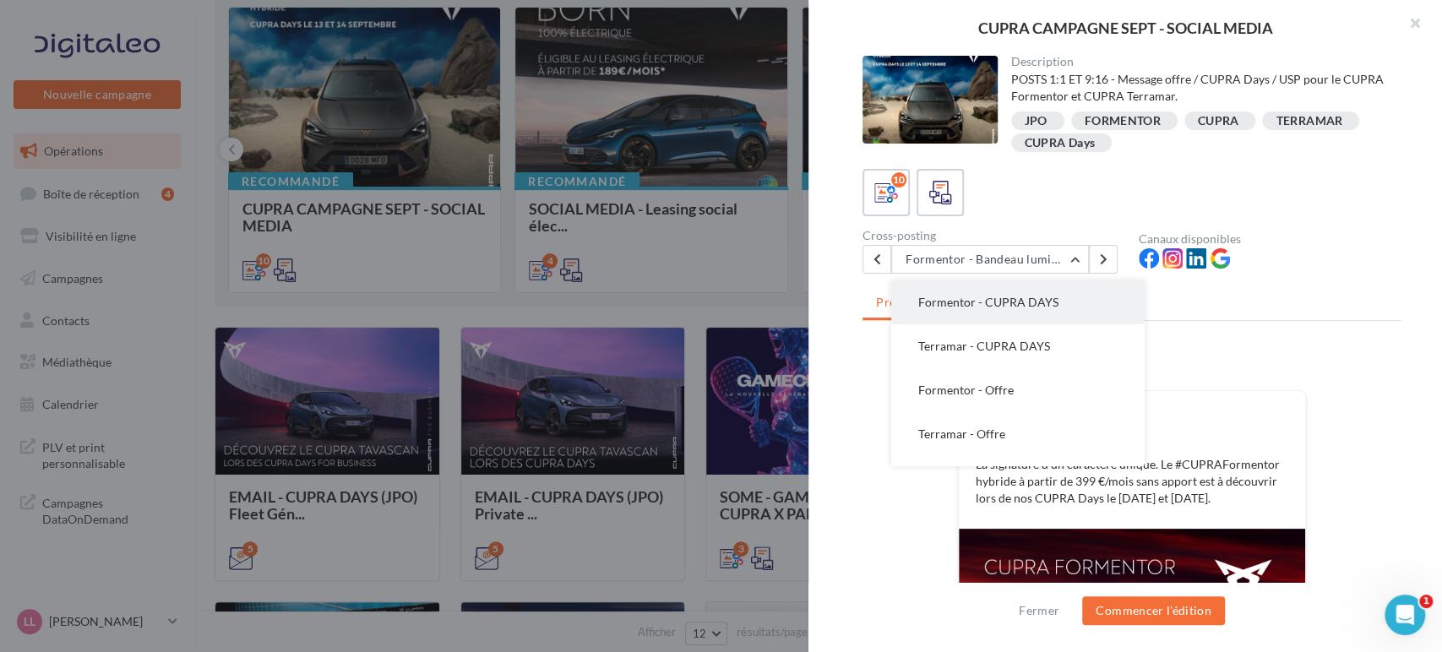
click at [1030, 306] on span "Formentor - CUPRA DAYS" at bounding box center [988, 302] width 140 height 14
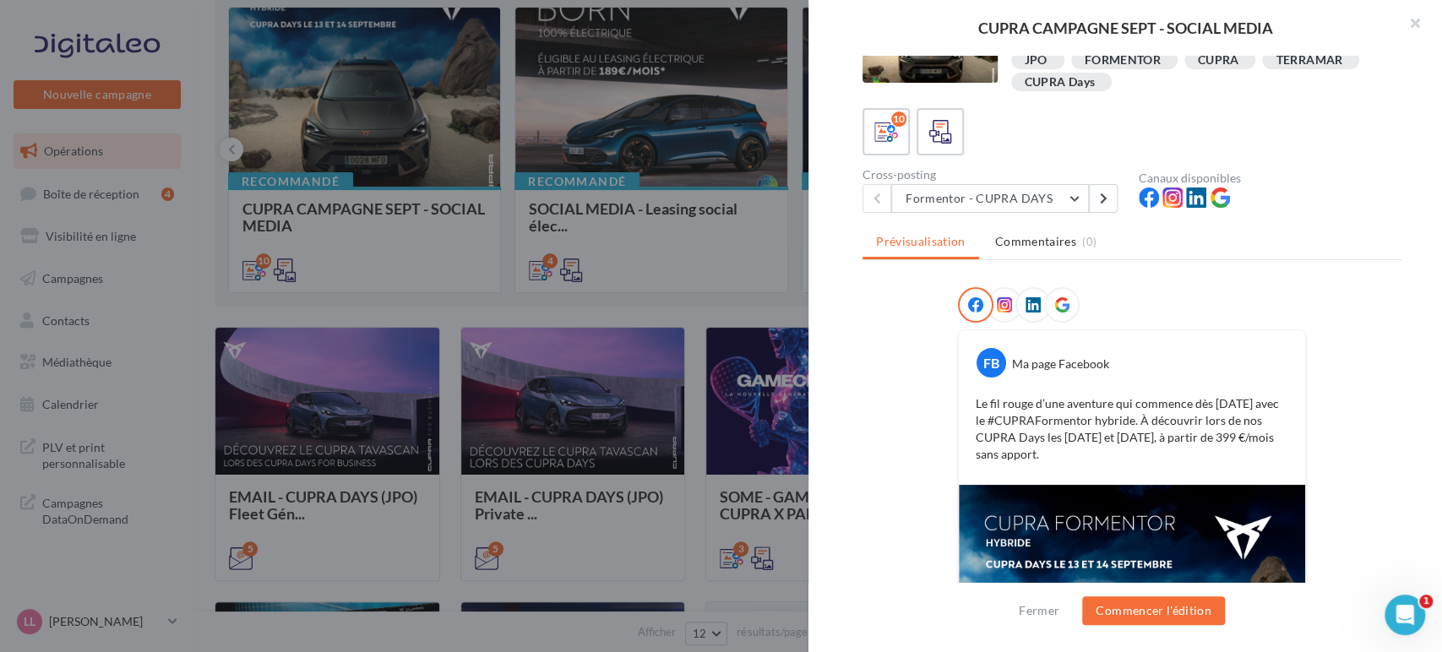
scroll to position [94, 0]
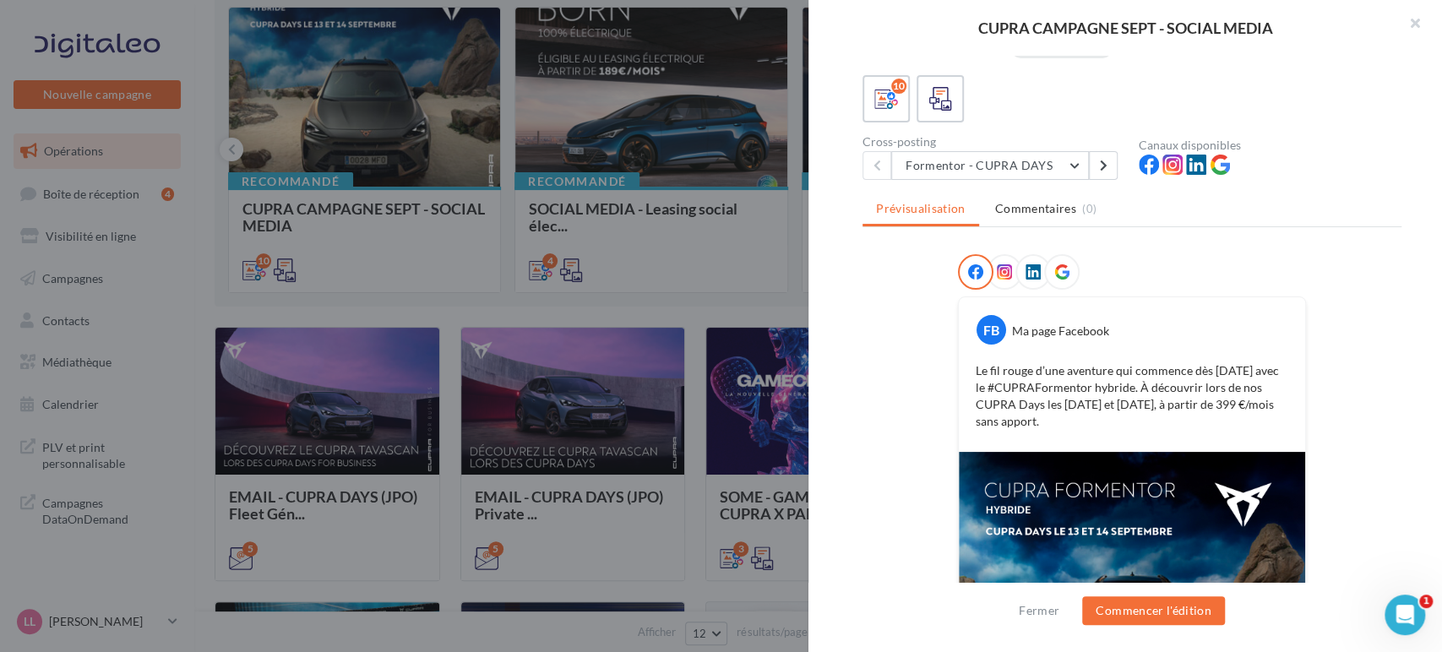
click at [884, 443] on div "FB Ma page Facebook Le fil rouge d’une aventure qui commence dès aujourd’hui av…" at bounding box center [1131, 537] width 539 height 567
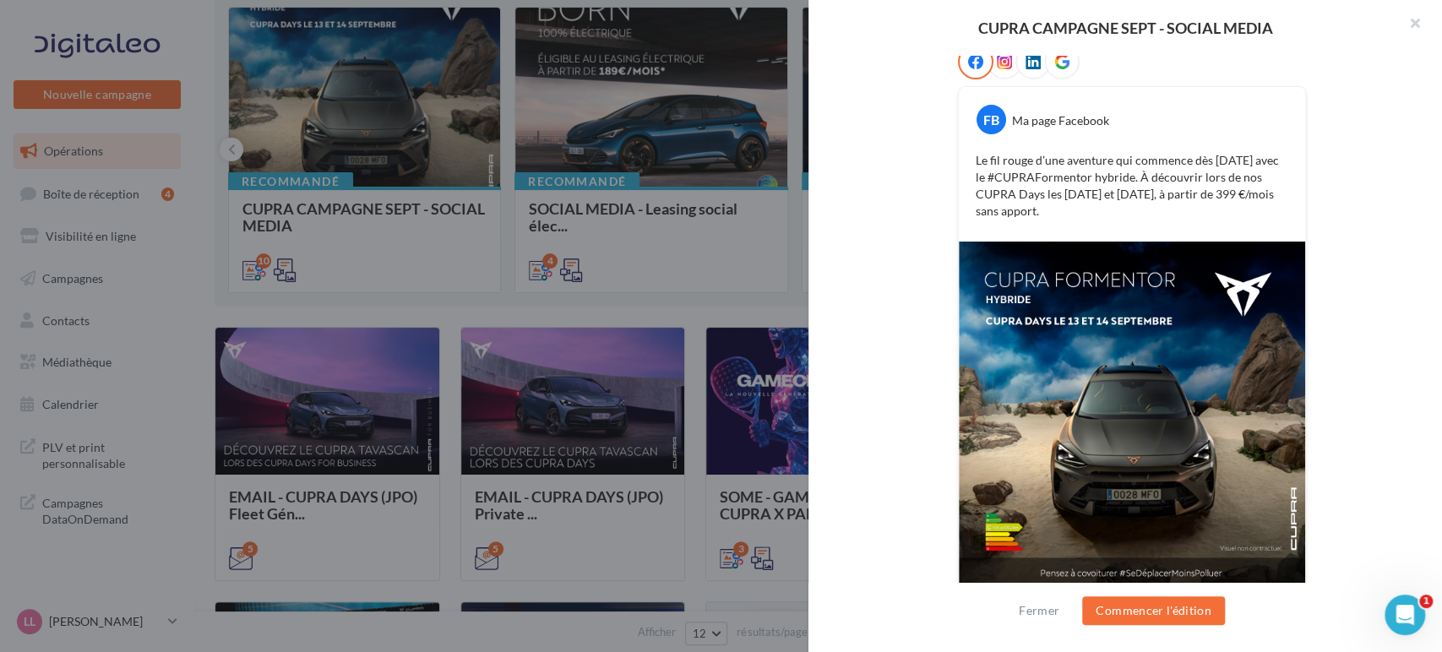
scroll to position [314, 0]
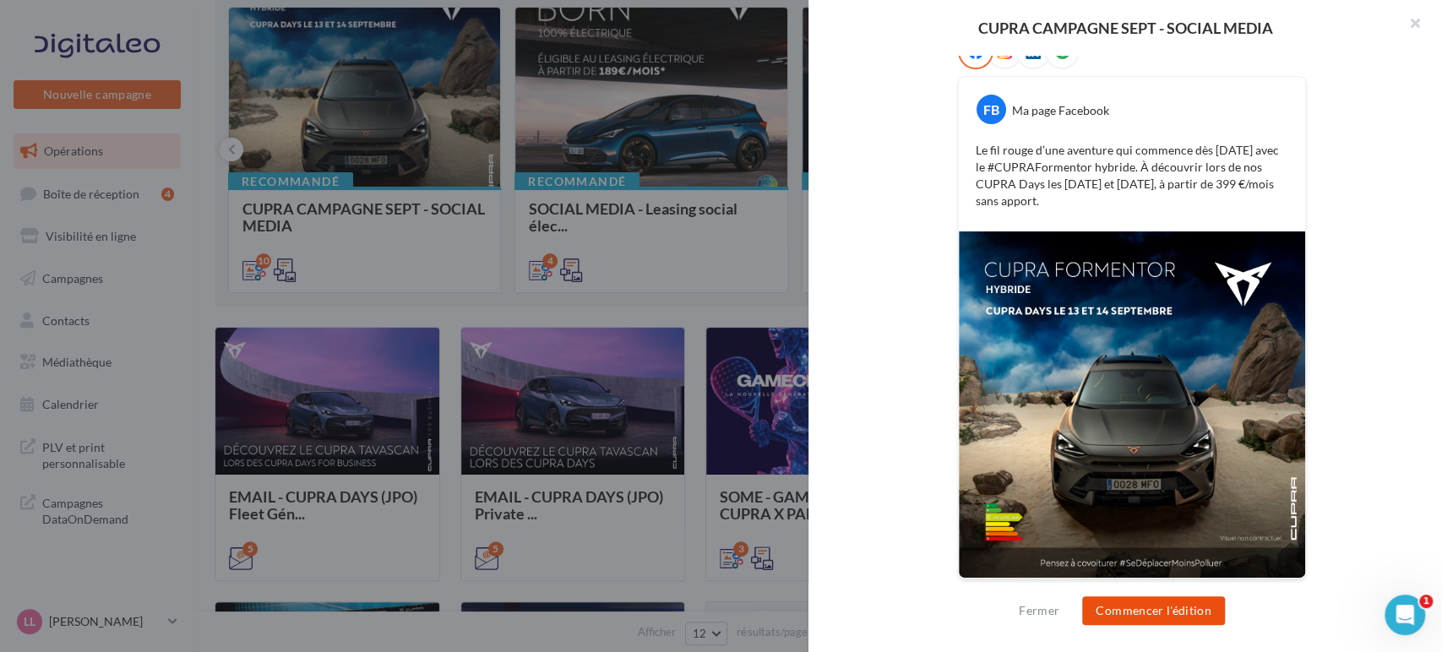
click at [1155, 613] on button "Commencer l'édition" at bounding box center [1153, 610] width 143 height 29
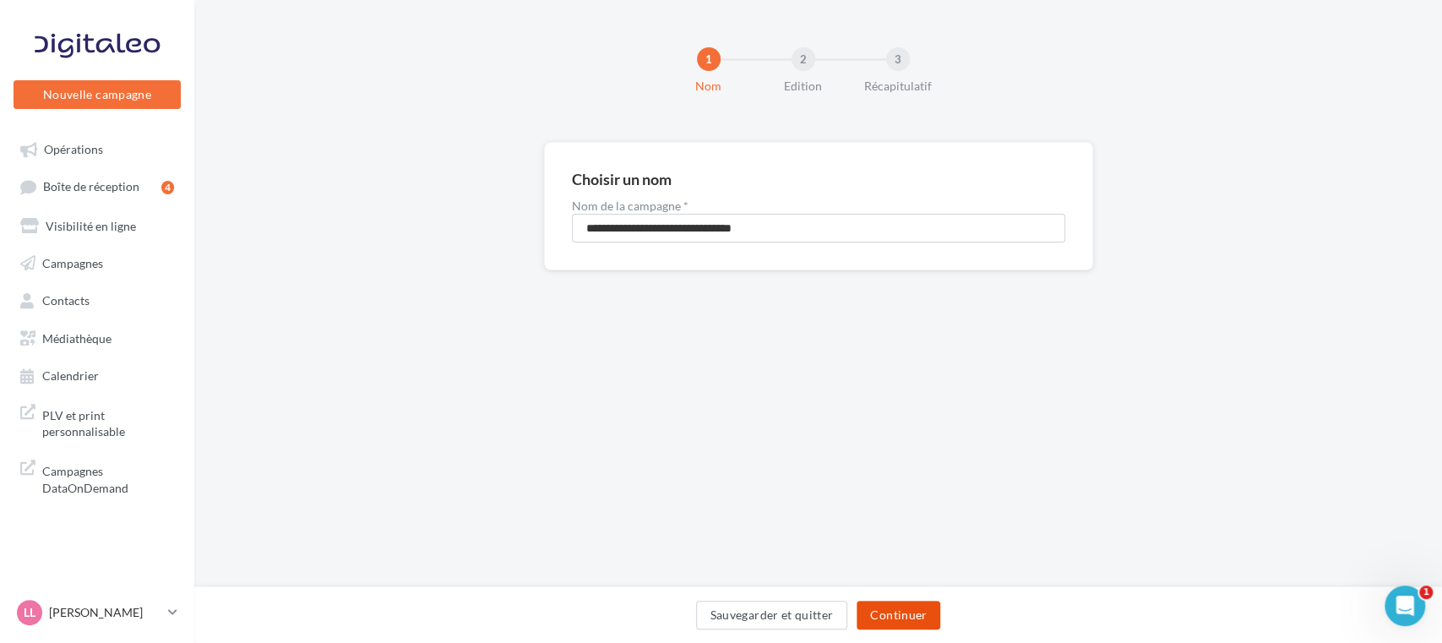
click at [894, 620] on button "Continuer" at bounding box center [898, 615] width 84 height 29
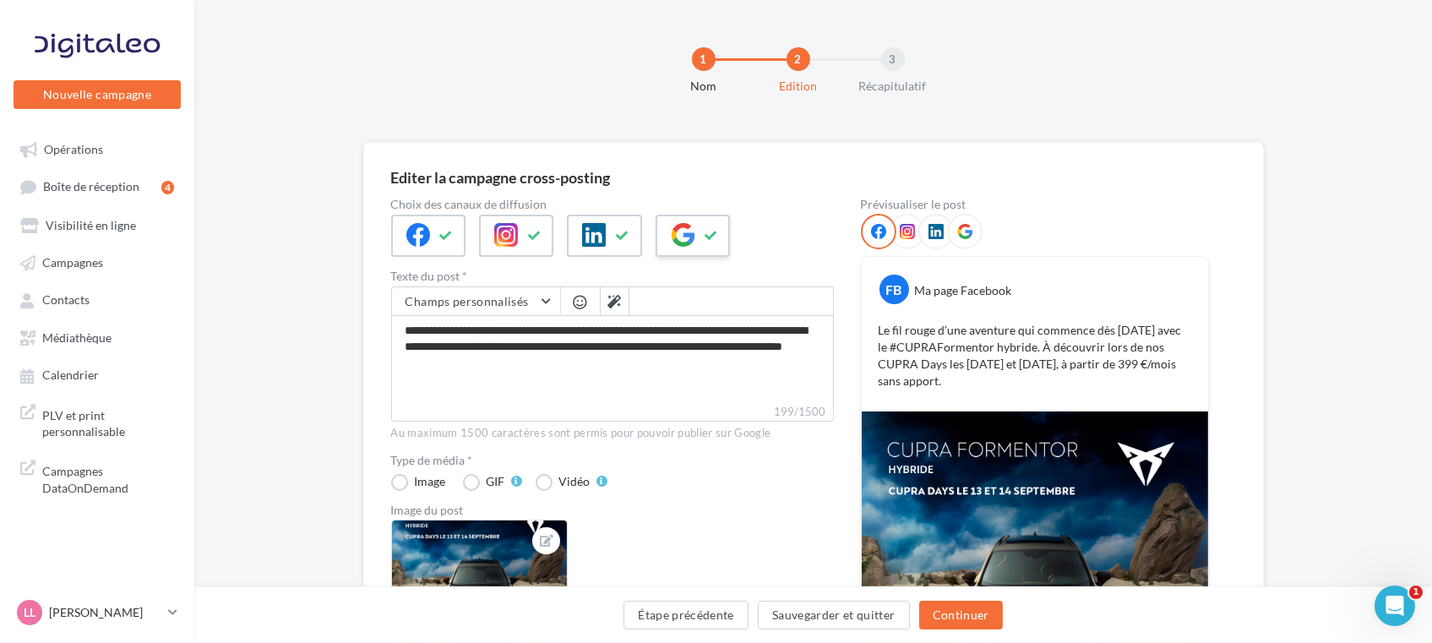
click at [689, 231] on icon at bounding box center [683, 235] width 24 height 24
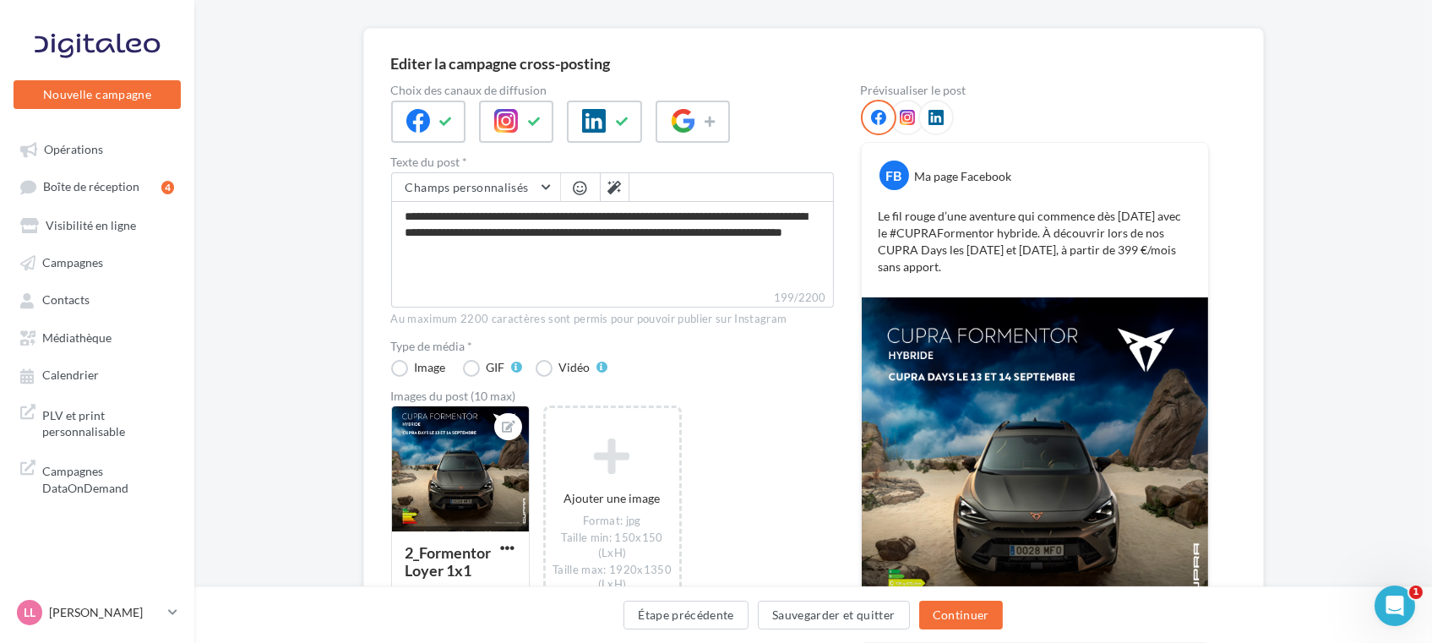
scroll to position [90, 0]
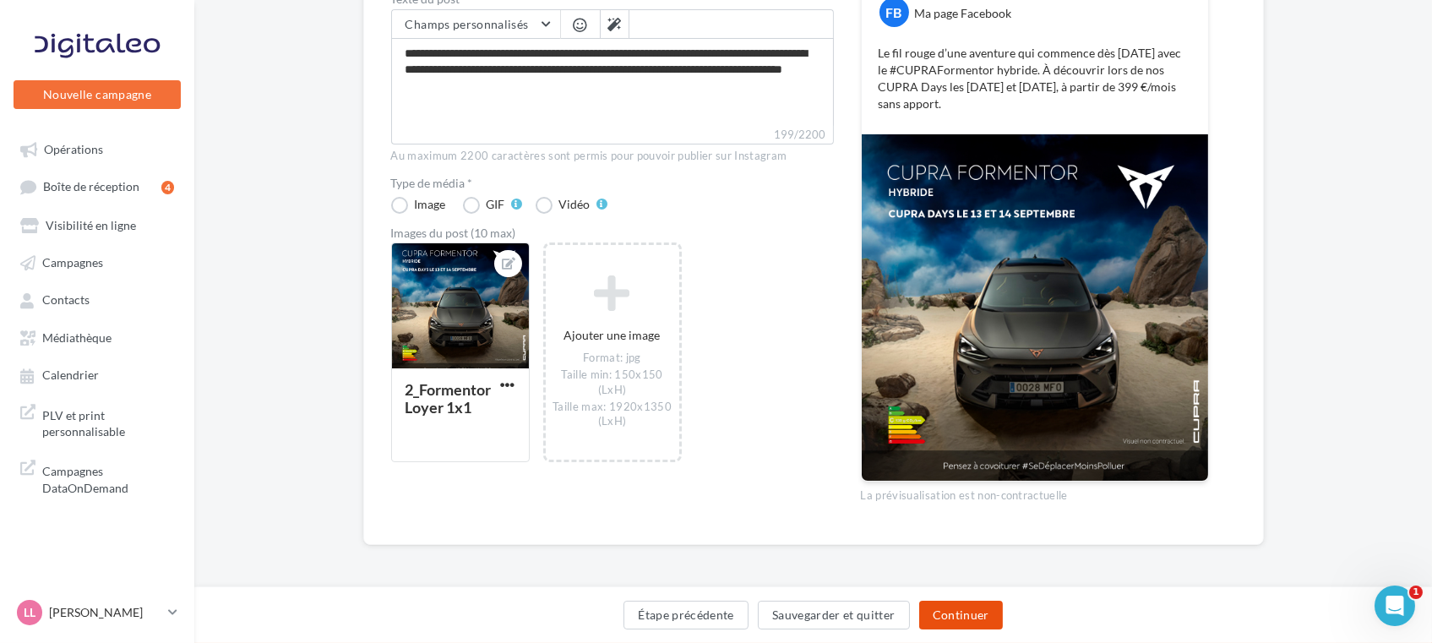
click at [976, 617] on button "Continuer" at bounding box center [961, 615] width 84 height 29
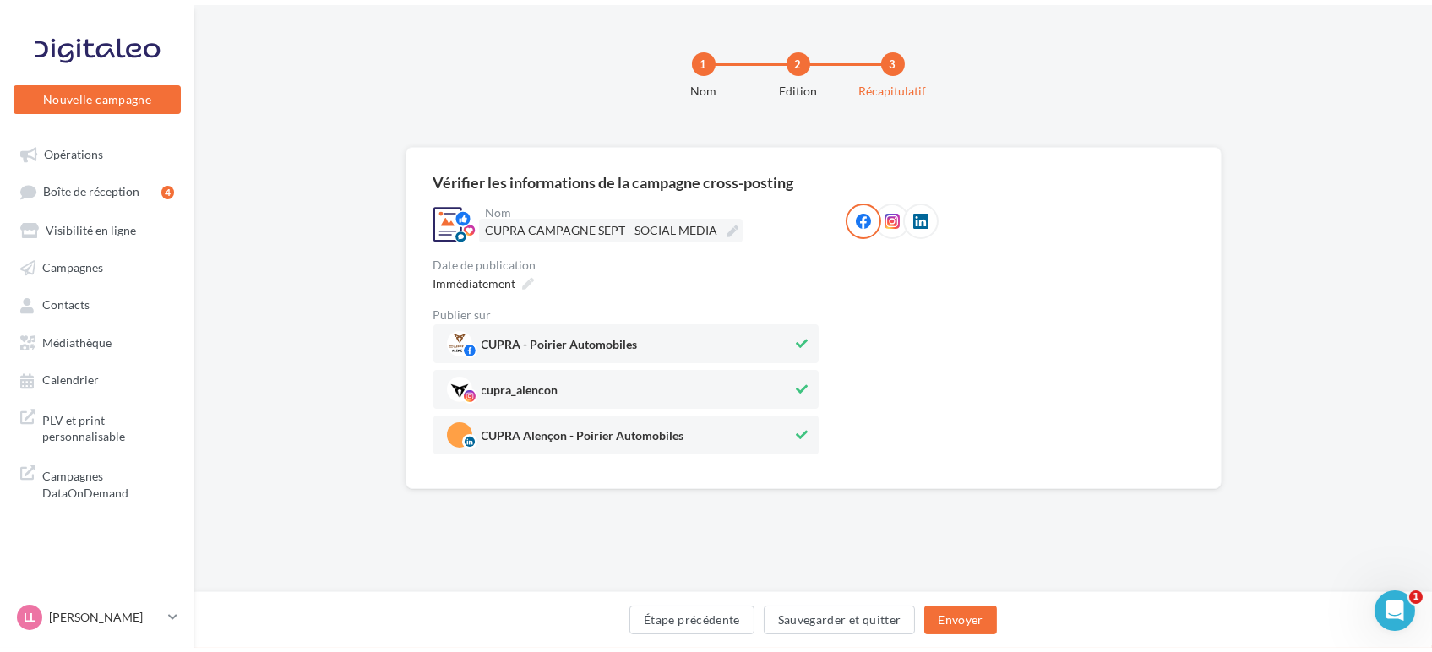
scroll to position [0, 0]
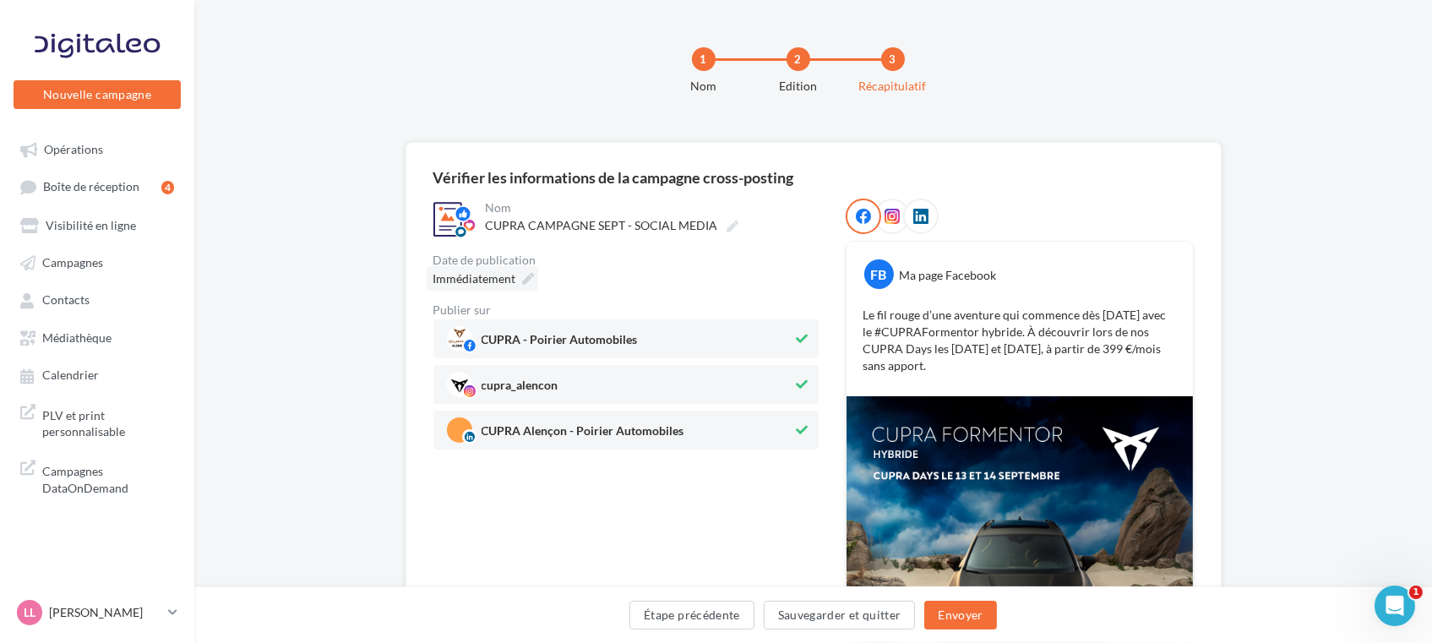
click at [526, 279] on icon at bounding box center [529, 279] width 12 height 12
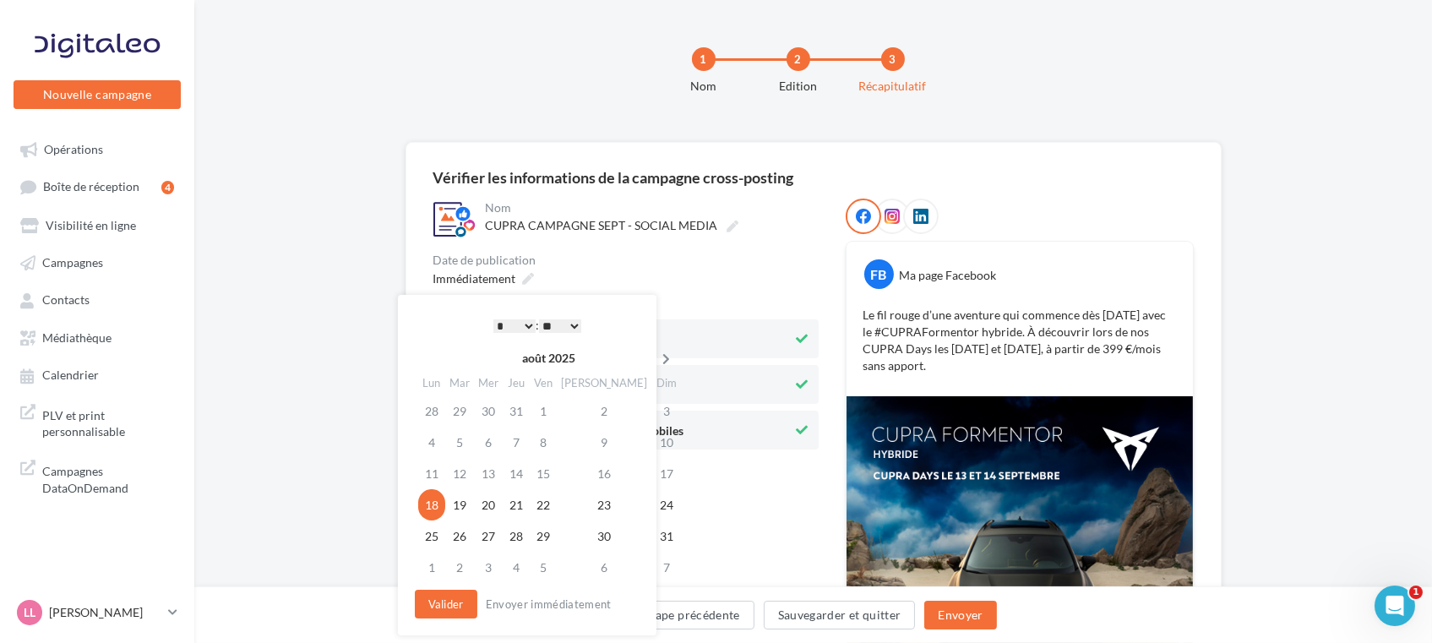
click at [656, 356] on icon at bounding box center [666, 359] width 21 height 12
click at [497, 480] on td "10" at bounding box center [490, 473] width 29 height 31
click at [433, 602] on button "Valider" at bounding box center [446, 604] width 63 height 29
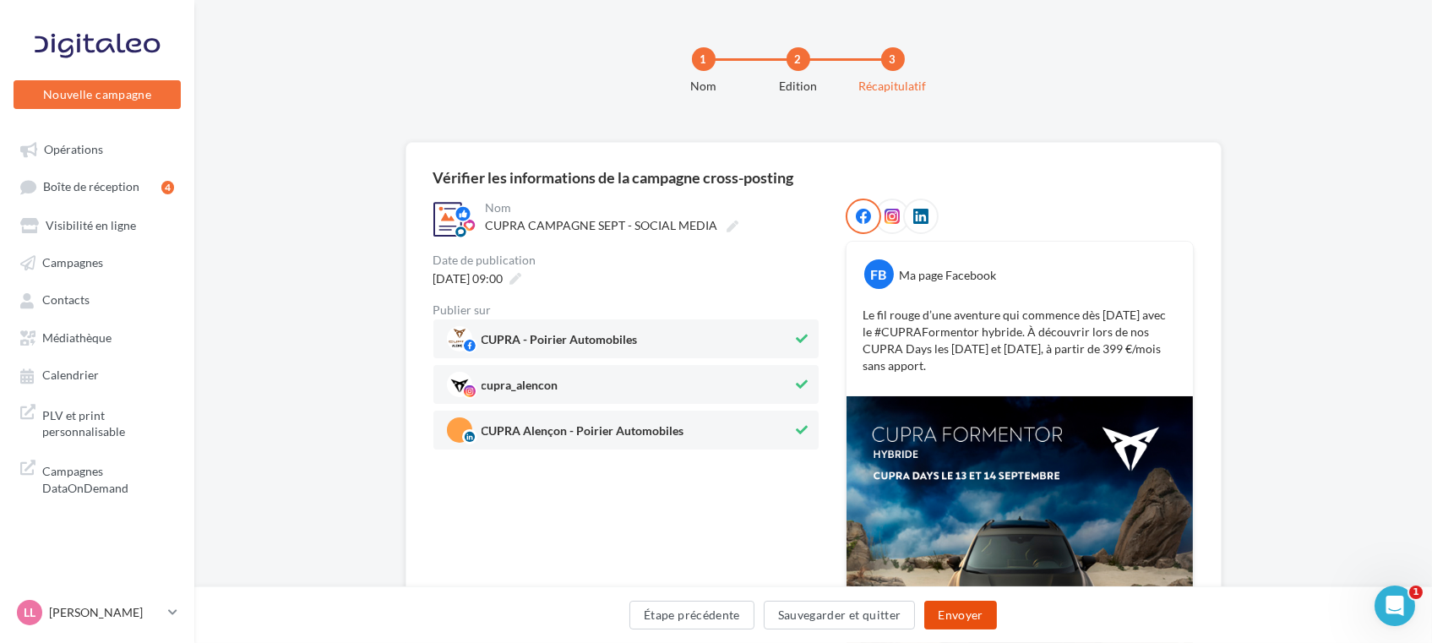
click at [939, 617] on button "Envoyer" at bounding box center [960, 615] width 72 height 29
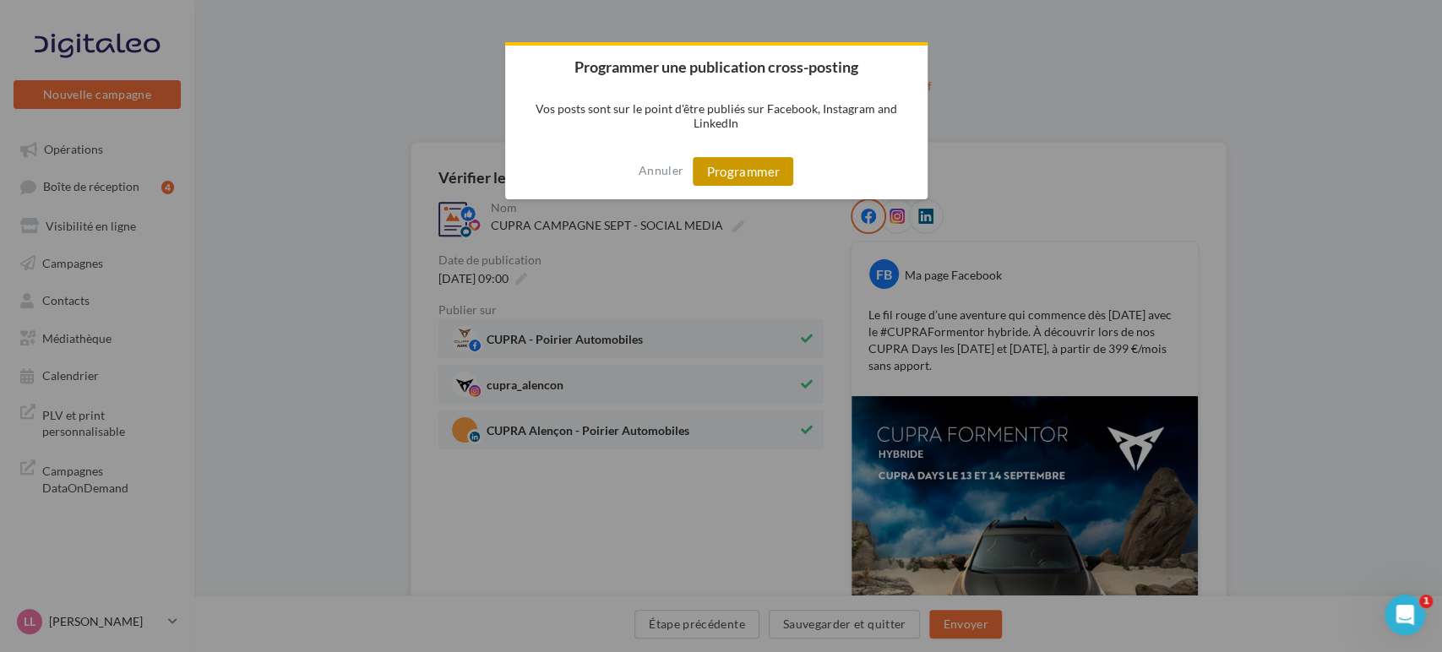
click at [740, 180] on button "Programmer" at bounding box center [743, 171] width 101 height 29
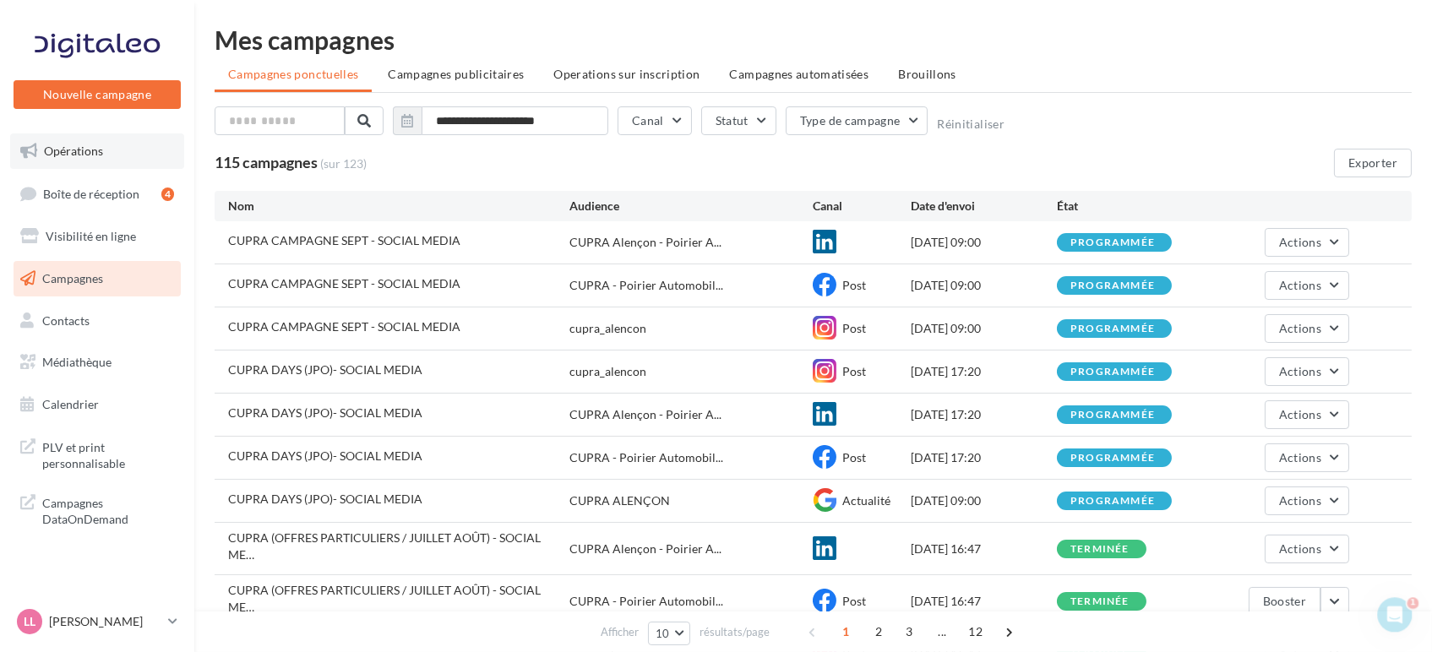
click at [131, 149] on link "Opérations" at bounding box center [97, 150] width 174 height 35
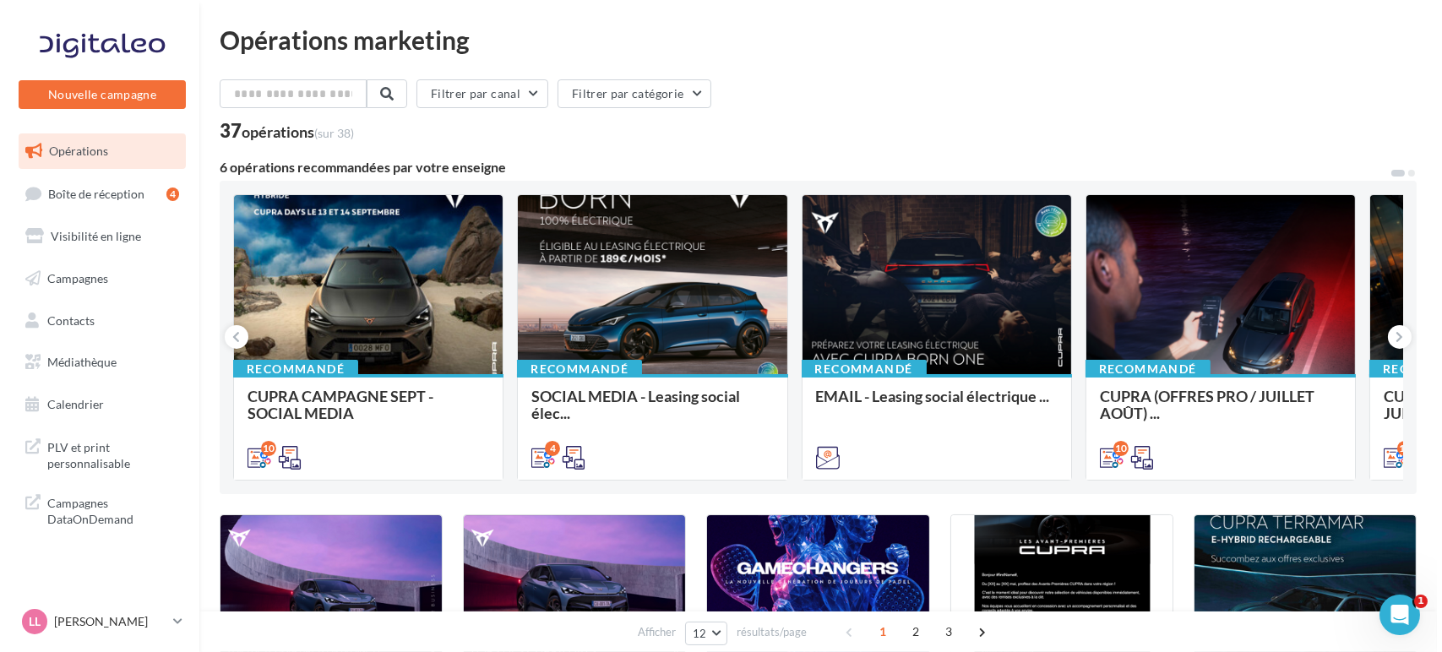
scroll to position [94, 0]
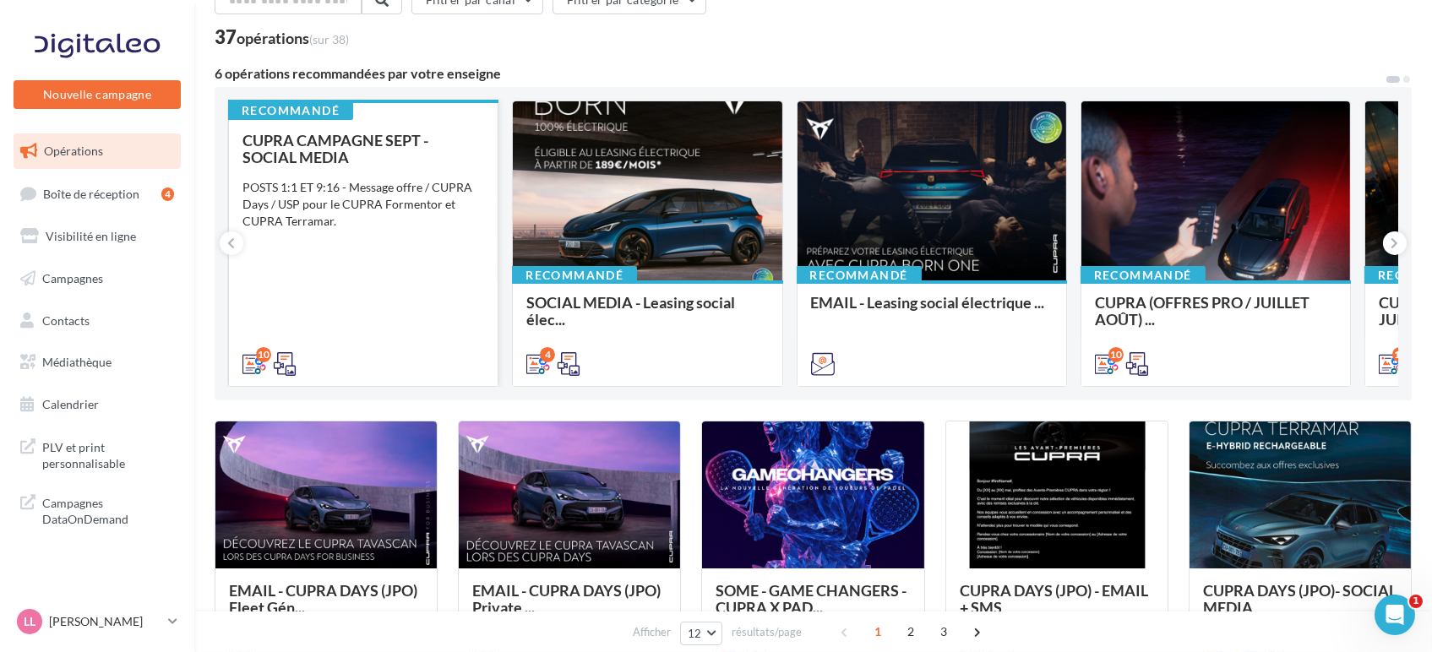
click at [386, 315] on div "CUPRA CAMPAGNE SEPT - SOCIAL MEDIA POSTS 1:1 ET 9:16 - Message offre / CUPRA Da…" at bounding box center [363, 251] width 242 height 239
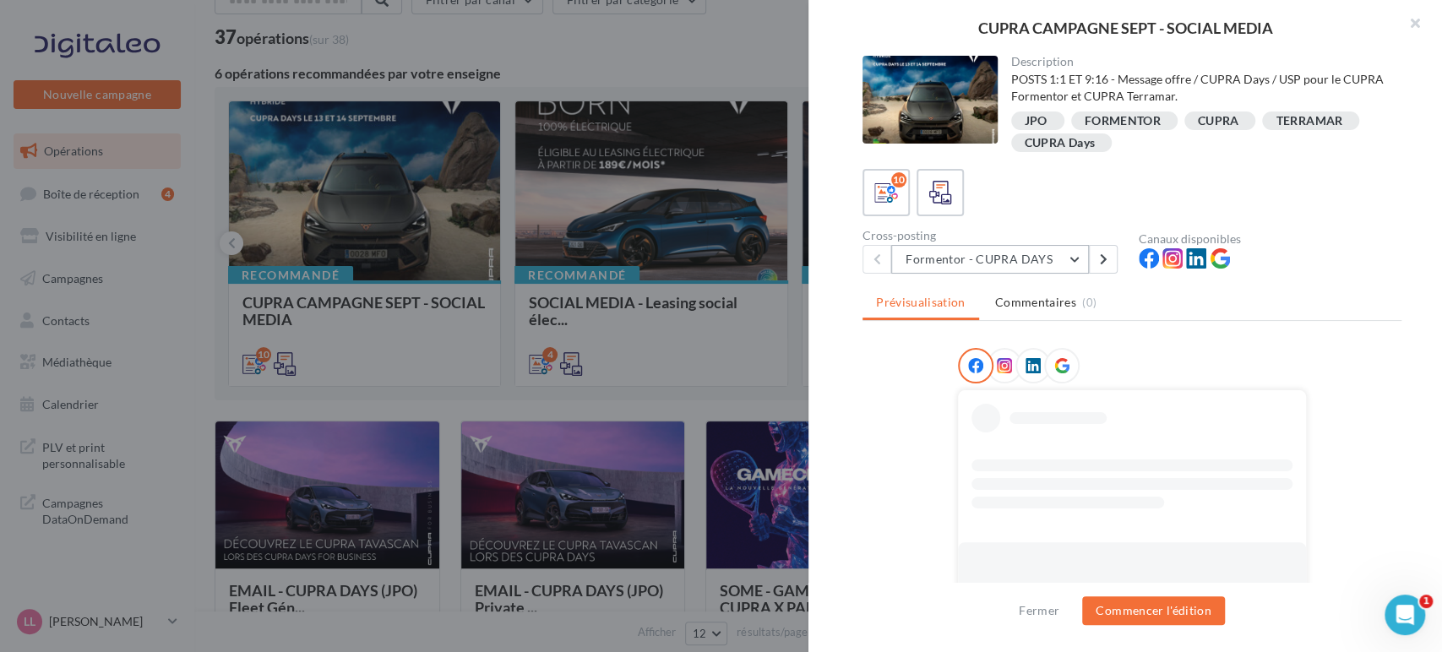
click at [979, 248] on button "Formentor - CUPRA DAYS" at bounding box center [990, 259] width 198 height 29
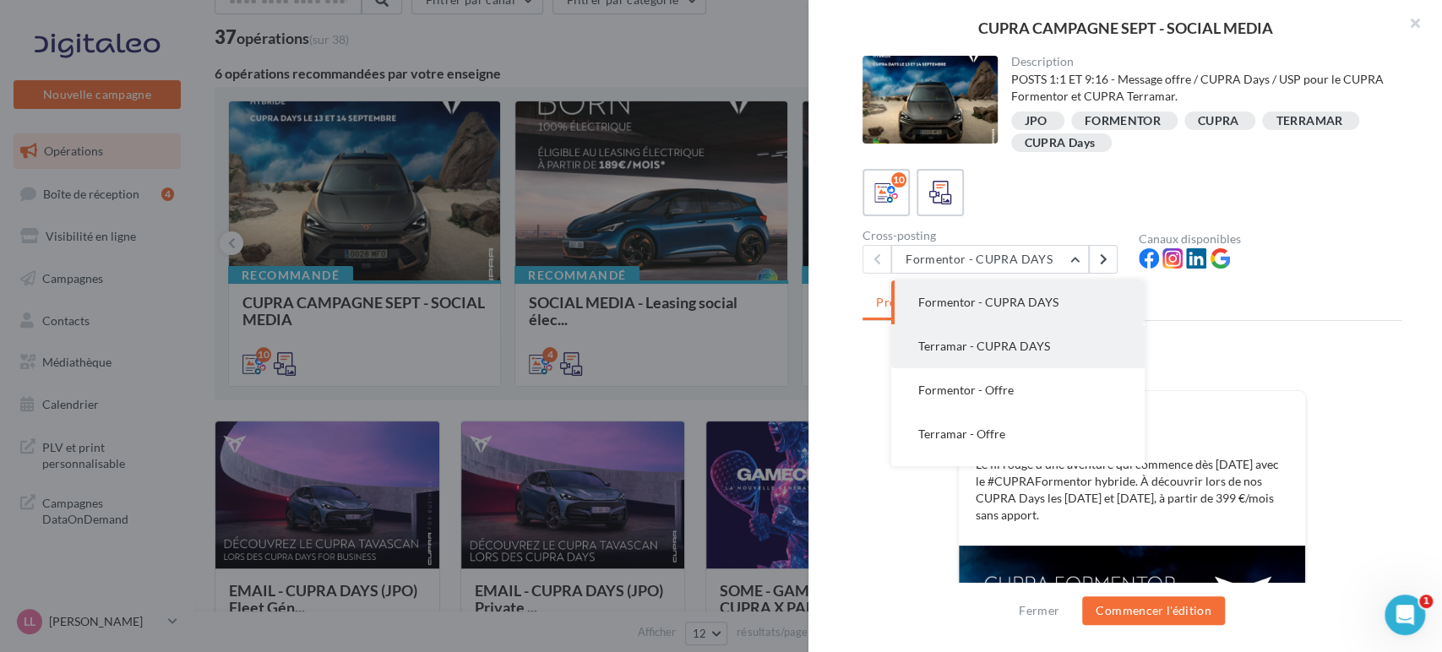
click at [928, 350] on span "Terramar - CUPRA DAYS" at bounding box center [984, 346] width 132 height 14
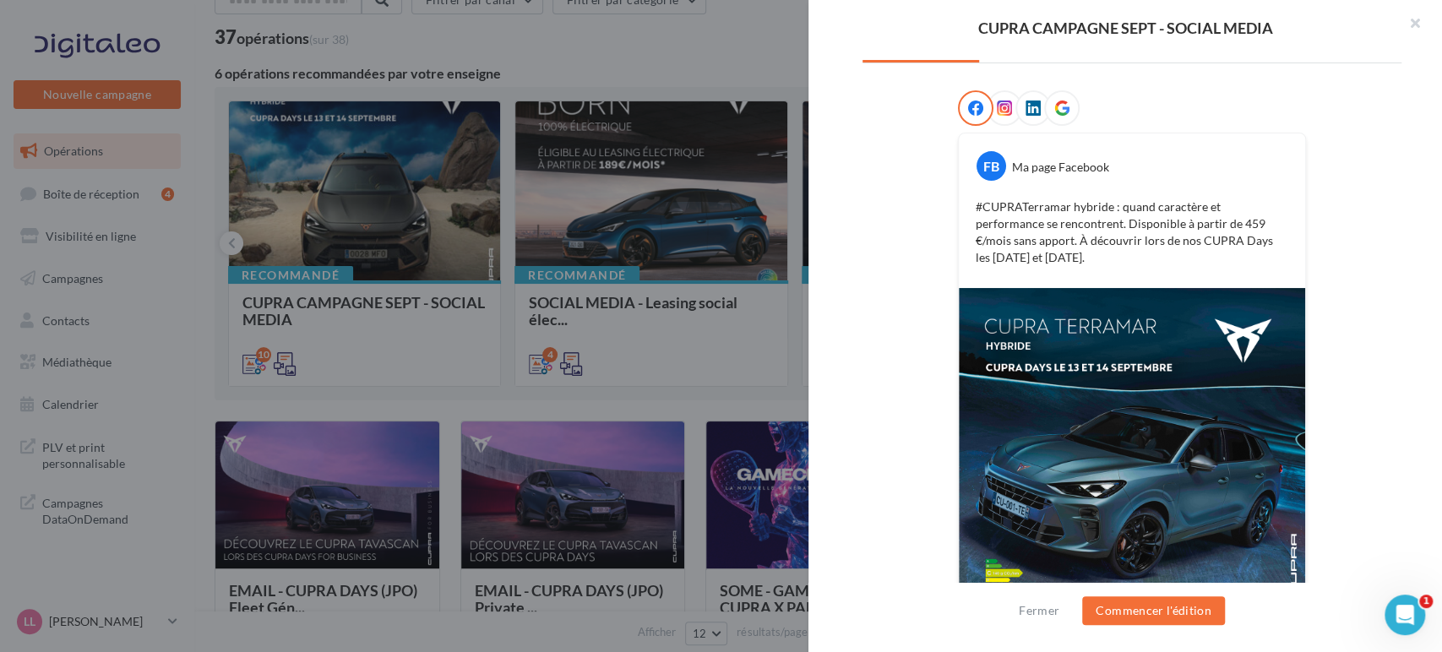
scroll to position [314, 0]
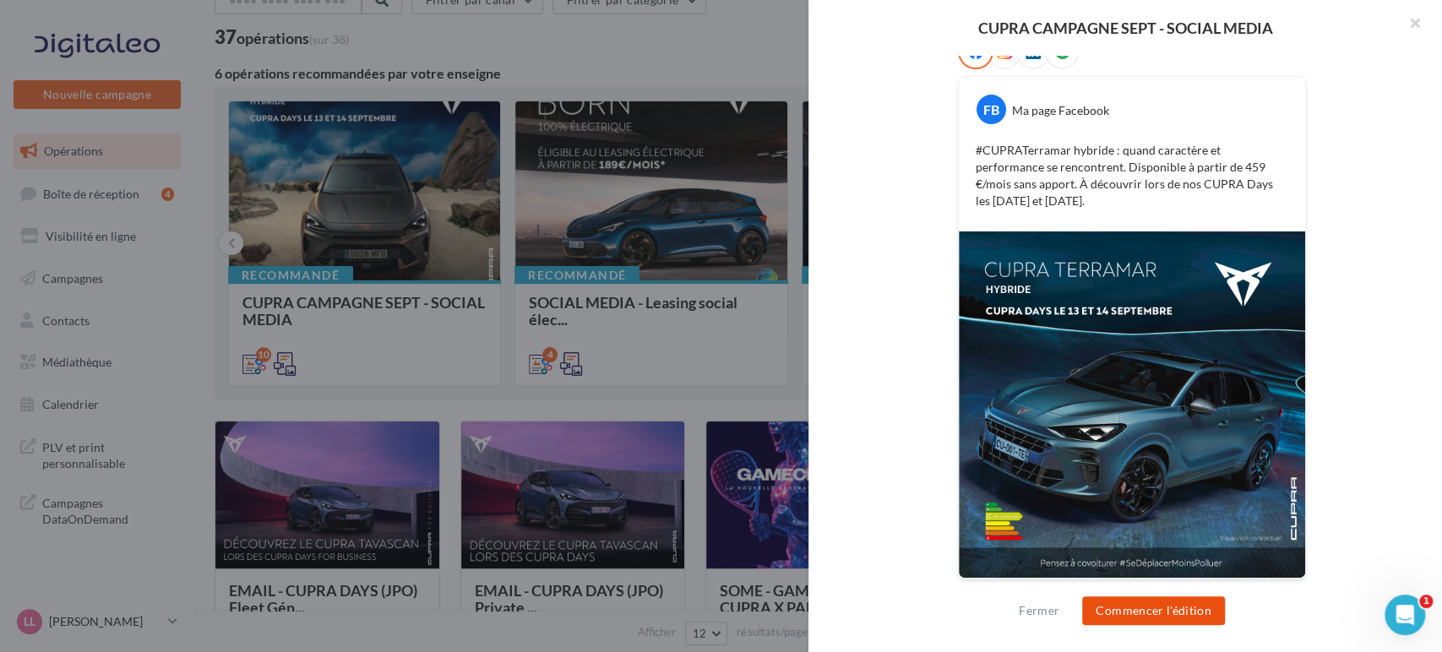
click at [1150, 619] on button "Commencer l'édition" at bounding box center [1153, 610] width 143 height 29
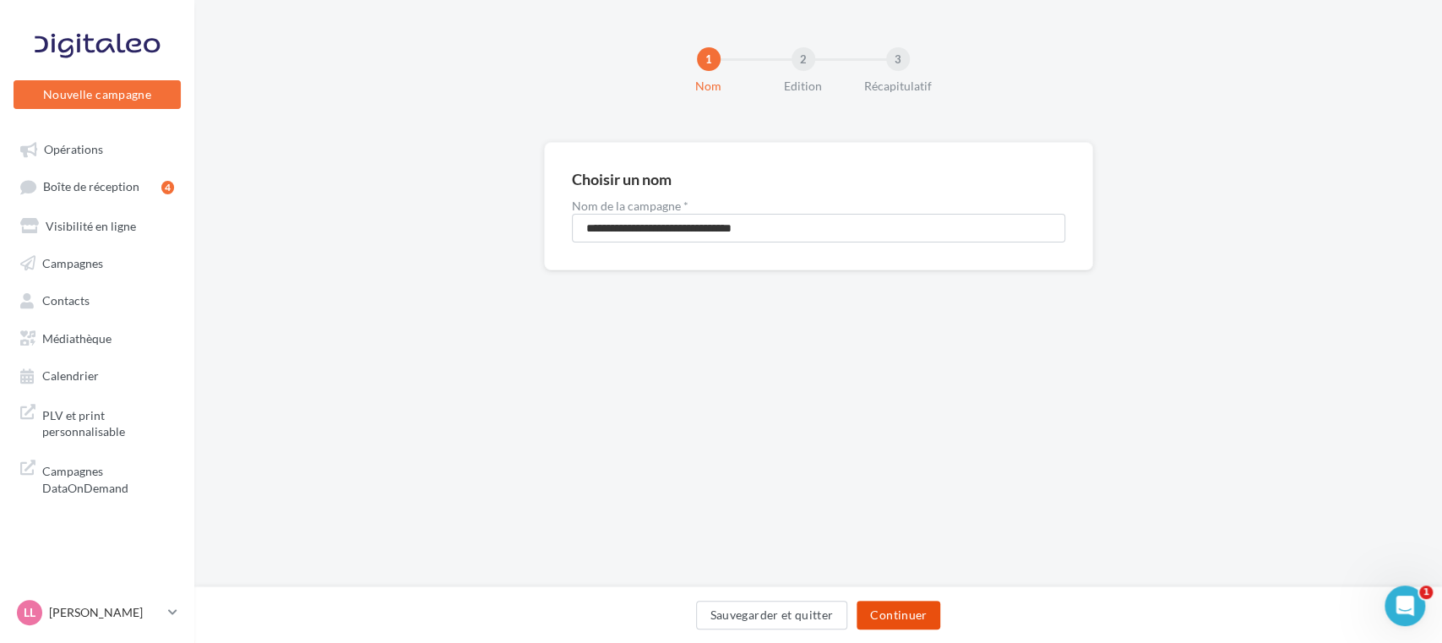
click at [903, 617] on button "Continuer" at bounding box center [898, 615] width 84 height 29
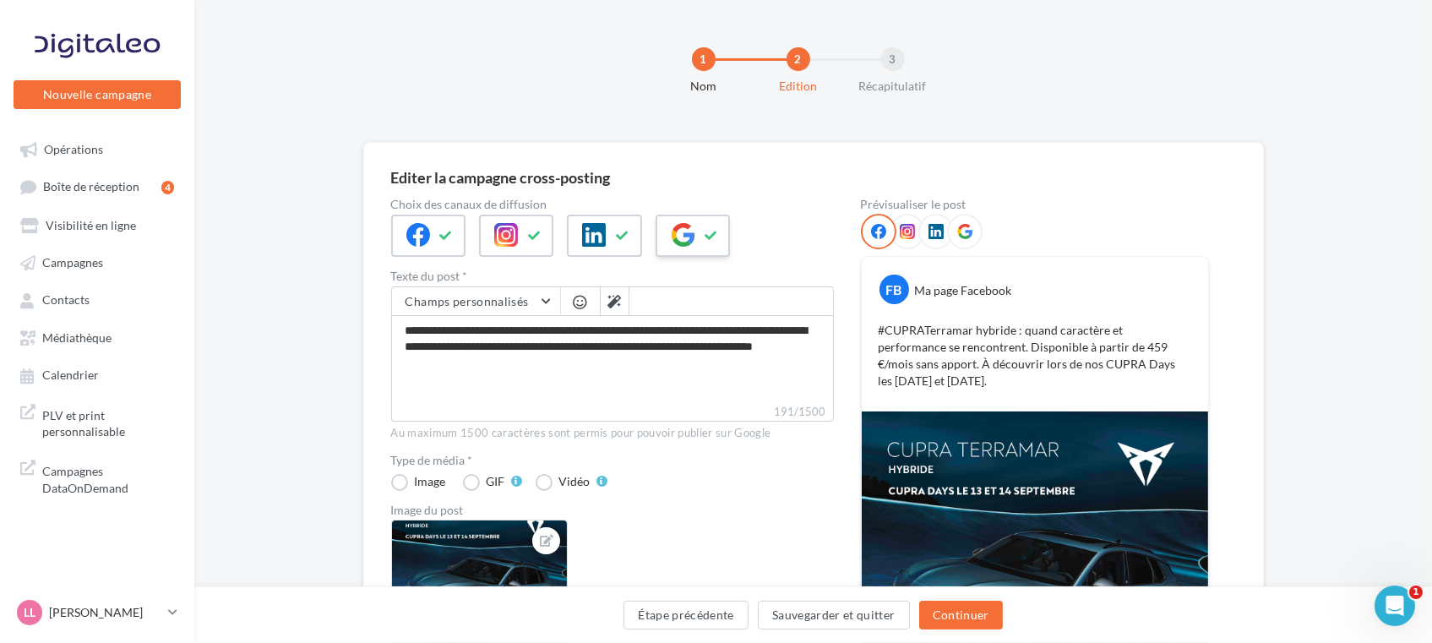
click at [690, 233] on icon at bounding box center [683, 235] width 24 height 24
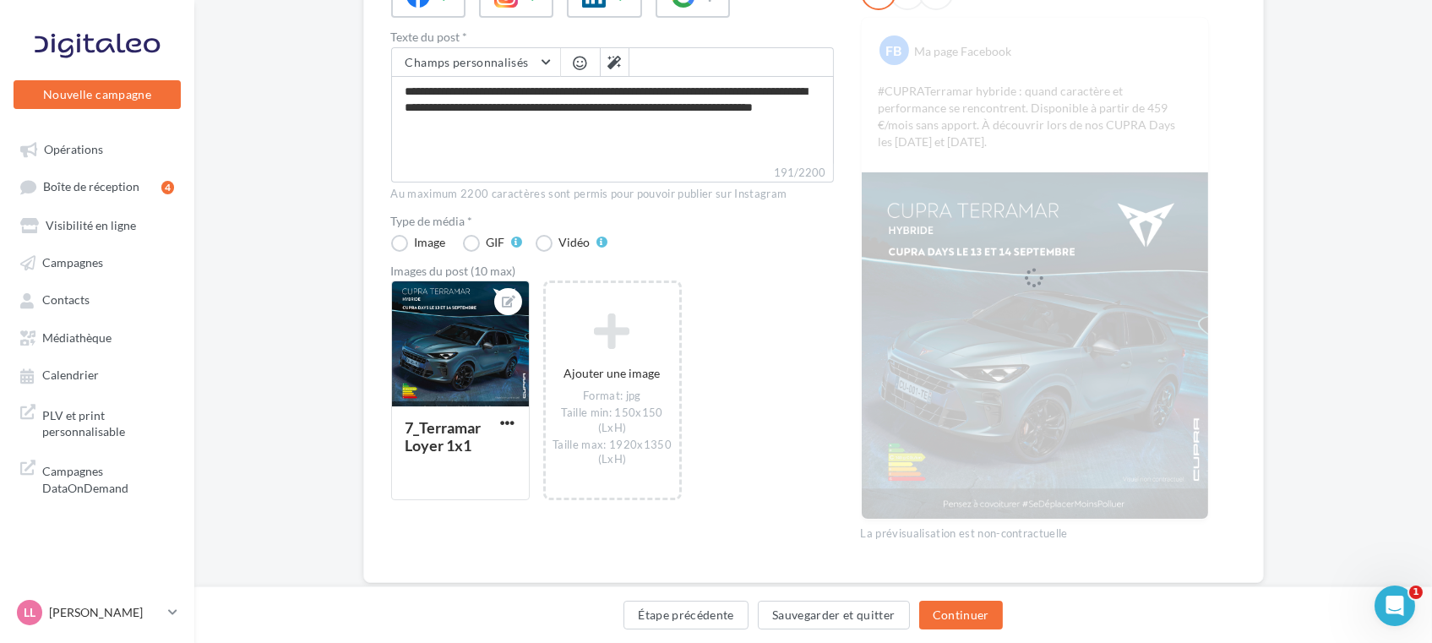
scroll to position [277, 0]
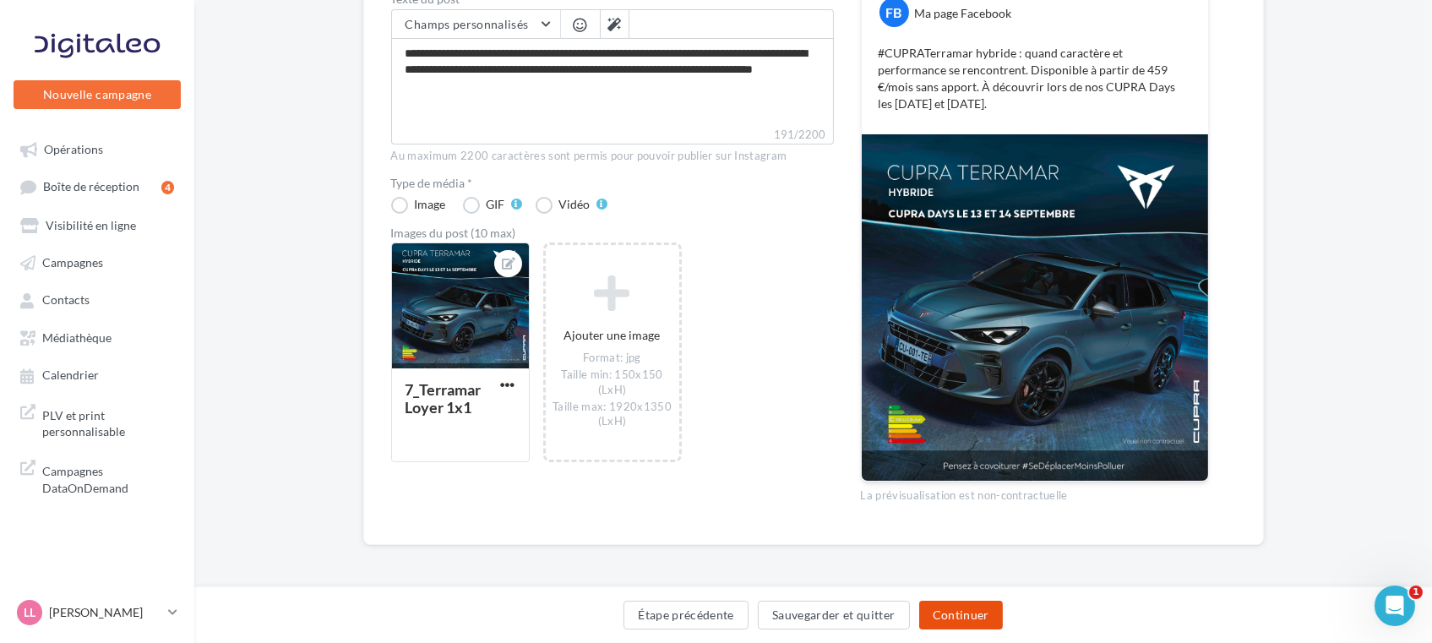
click at [981, 611] on button "Continuer" at bounding box center [961, 615] width 84 height 29
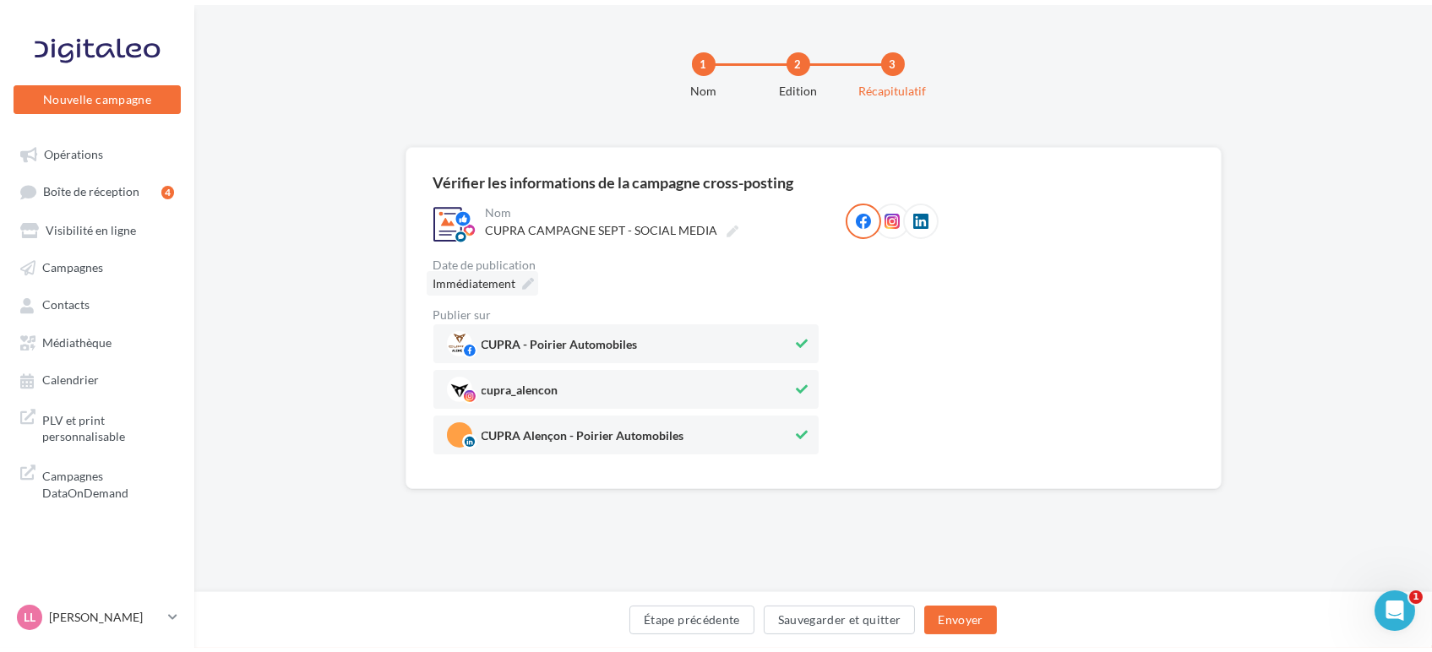
scroll to position [0, 0]
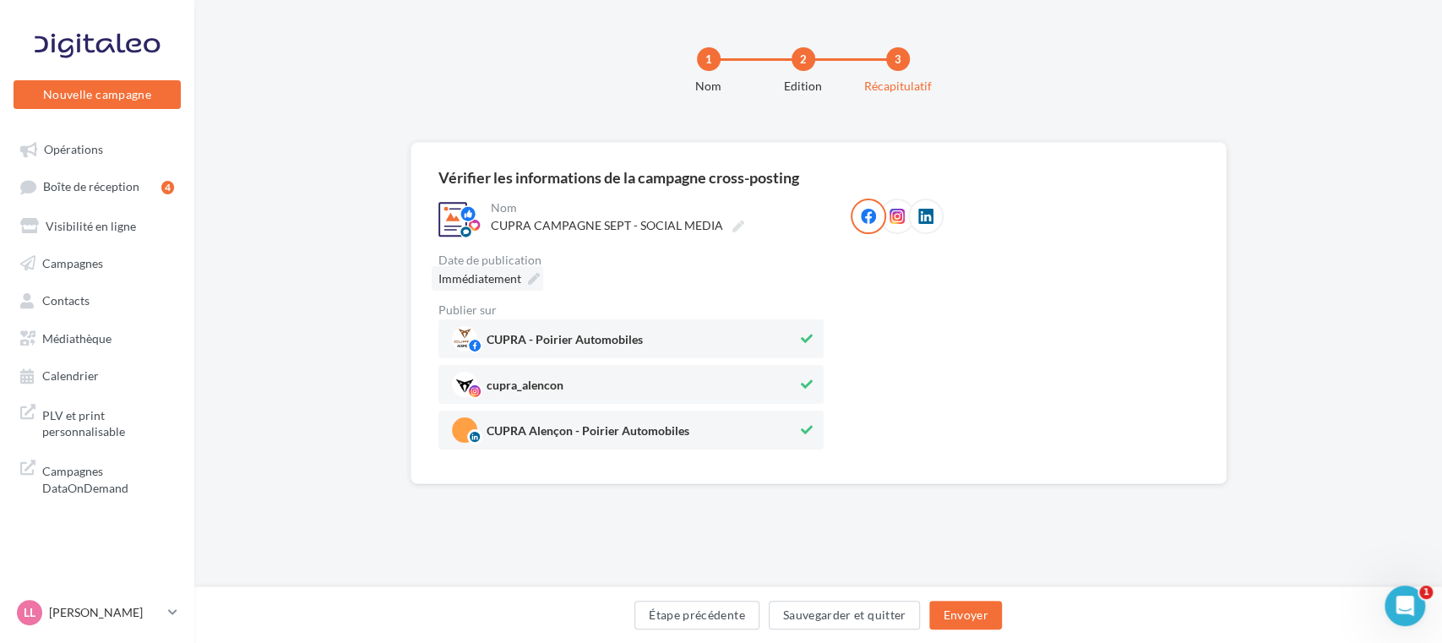
click at [518, 230] on div "**********" at bounding box center [630, 323] width 385 height 251
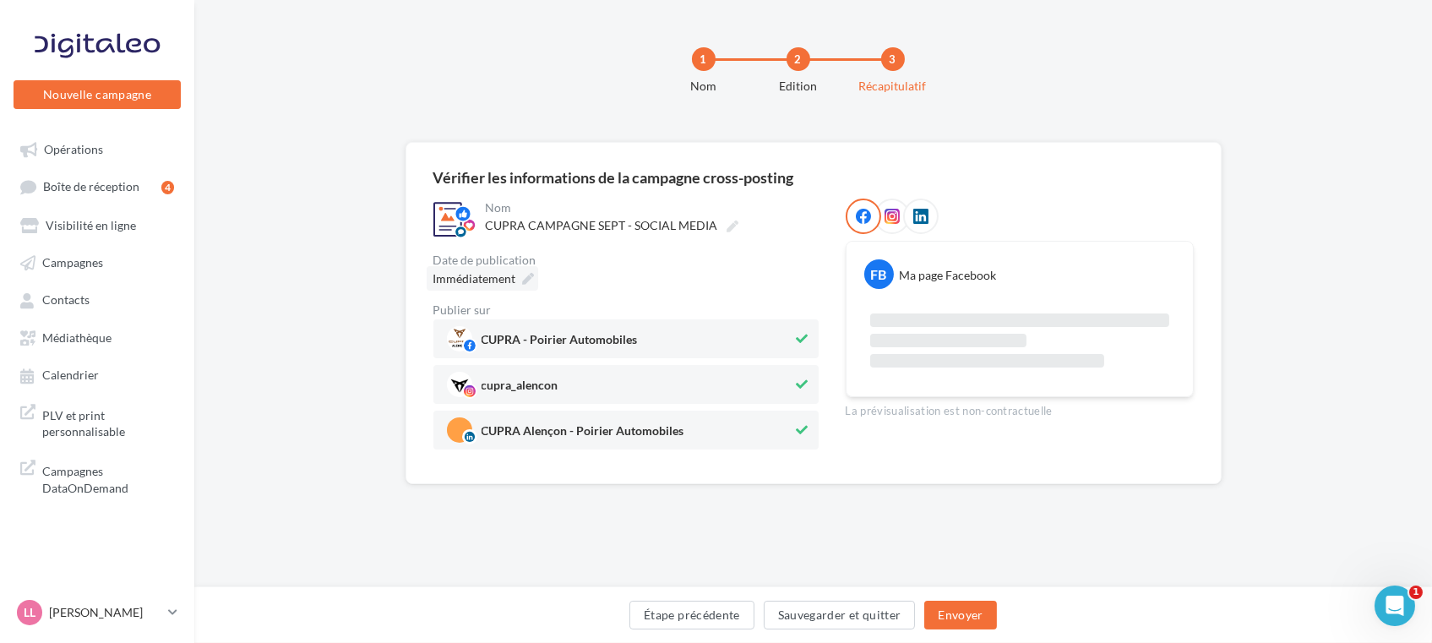
click at [536, 280] on div "Immédiatement" at bounding box center [482, 278] width 111 height 24
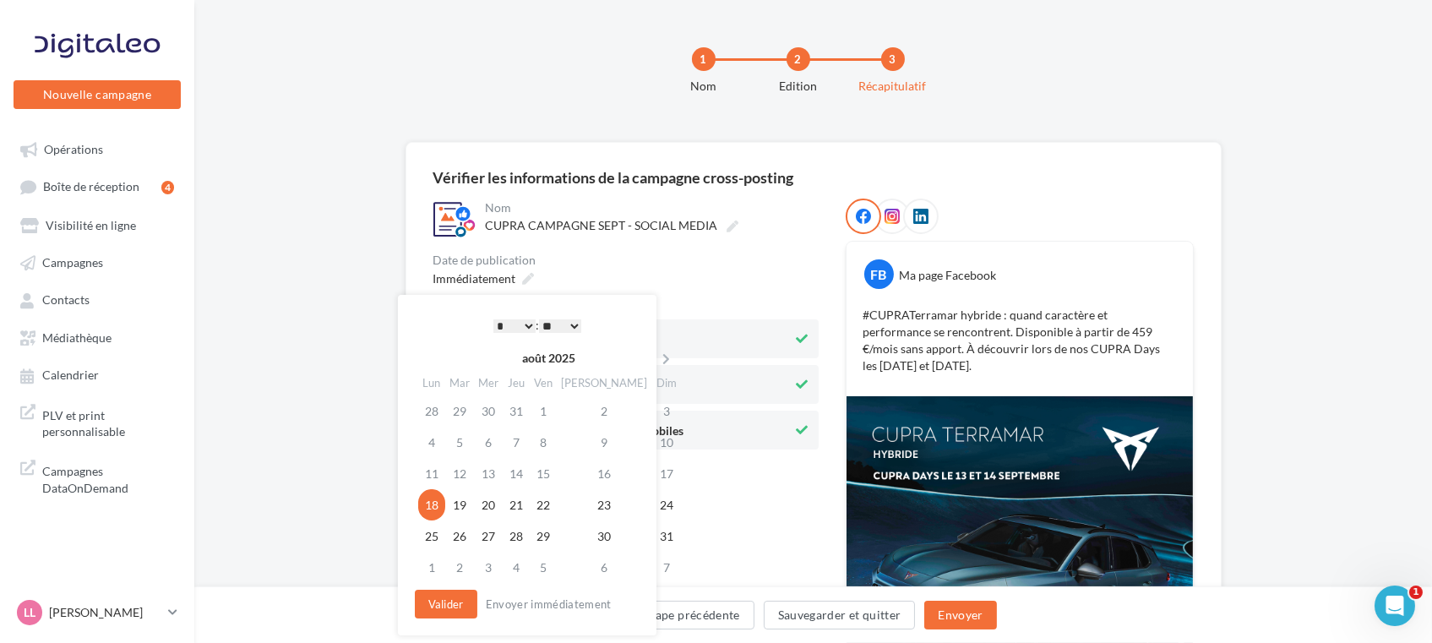
click at [652, 371] on th "Dim" at bounding box center [667, 383] width 30 height 24
click at [656, 359] on icon at bounding box center [666, 359] width 21 height 12
click at [556, 474] on td "12" at bounding box center [545, 473] width 27 height 31
click at [519, 323] on select "* * * * * * * * * * ** ** ** ** ** ** ** ** ** ** ** ** ** **" at bounding box center [514, 326] width 42 height 14
click at [455, 612] on button "Valider" at bounding box center [446, 604] width 63 height 29
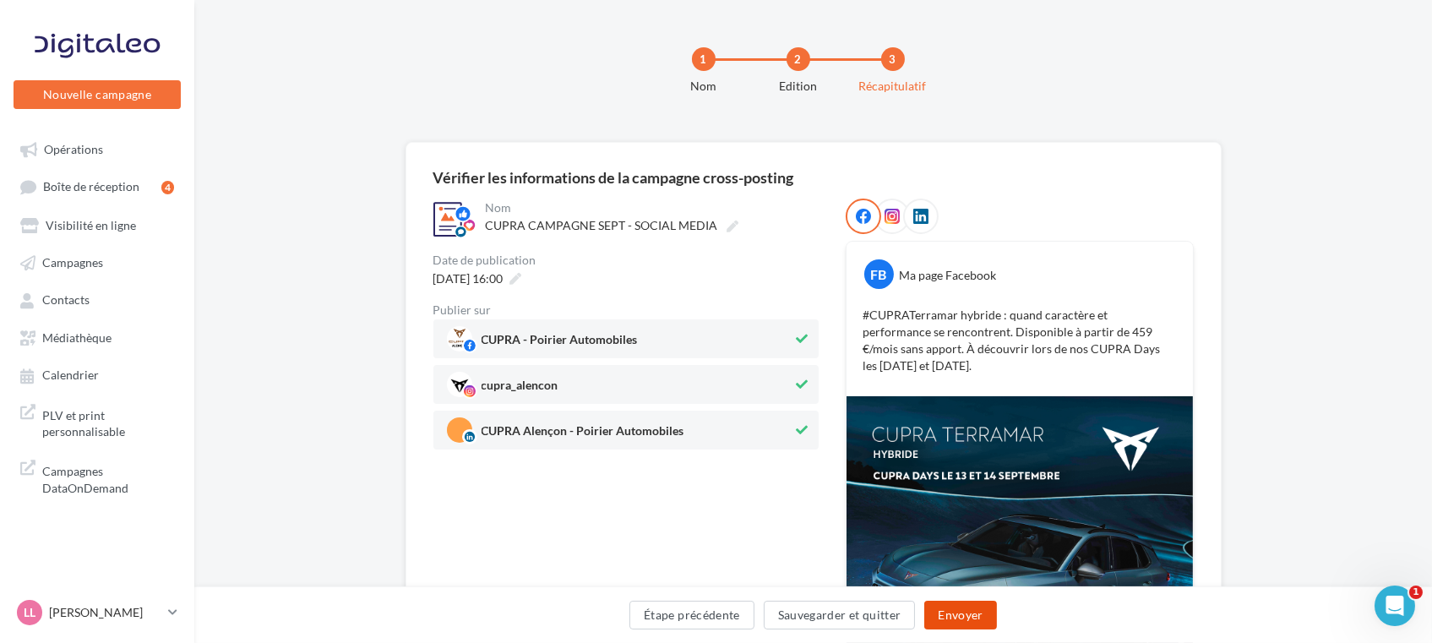
click at [949, 617] on button "Envoyer" at bounding box center [960, 615] width 72 height 29
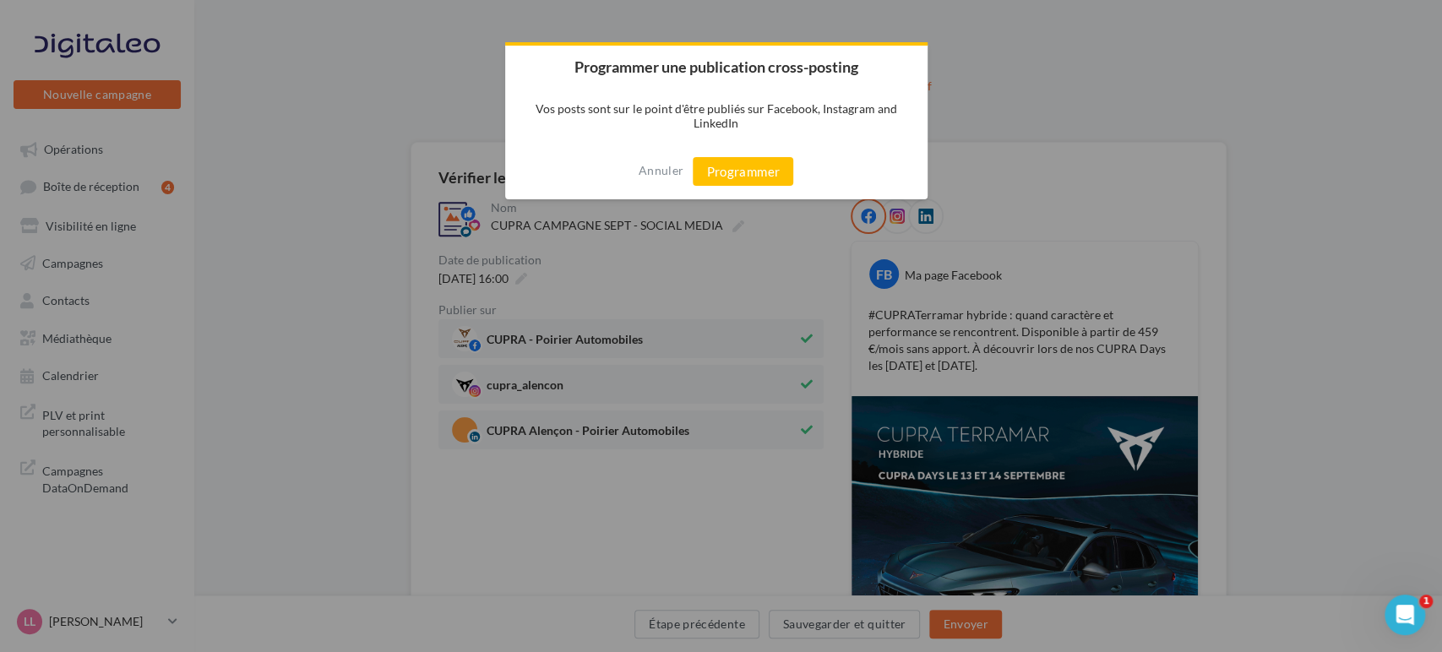
click at [737, 187] on div "Annuler Programmer" at bounding box center [716, 172] width 422 height 56
click at [733, 173] on button "Programmer" at bounding box center [743, 171] width 101 height 29
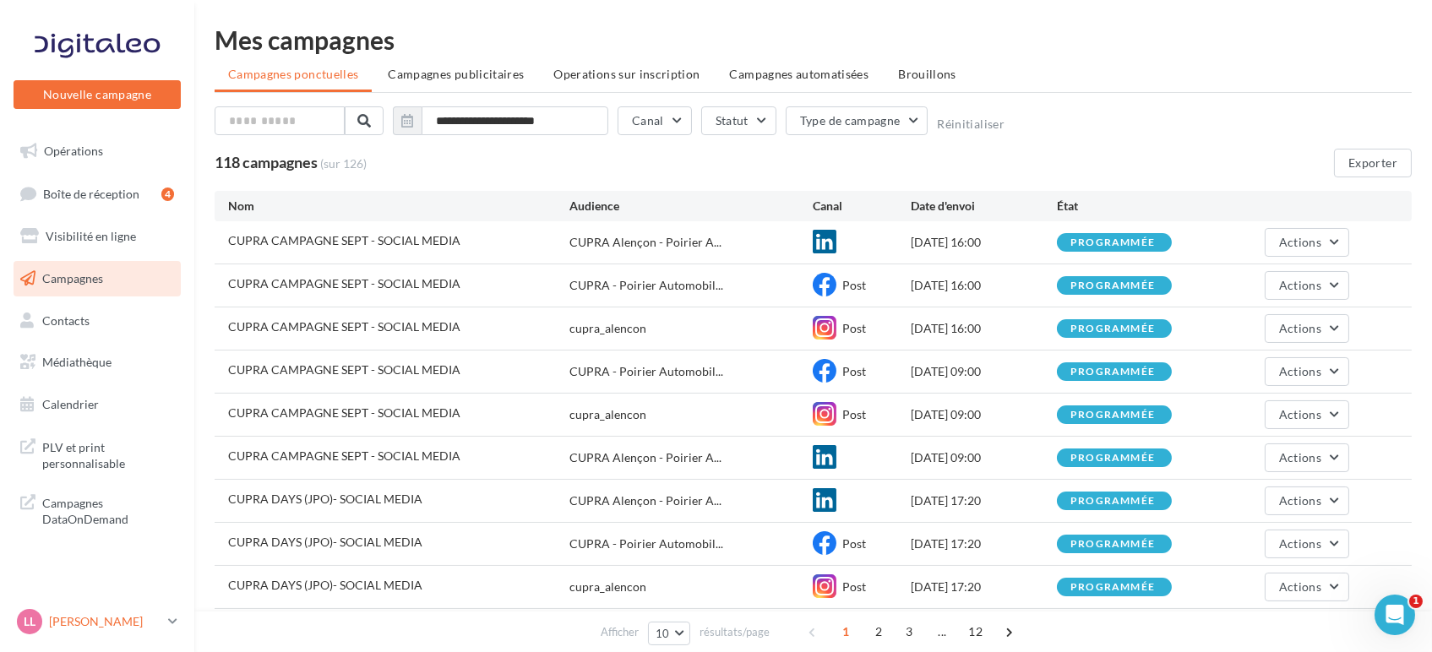
click at [152, 617] on p "[PERSON_NAME]" at bounding box center [105, 621] width 112 height 17
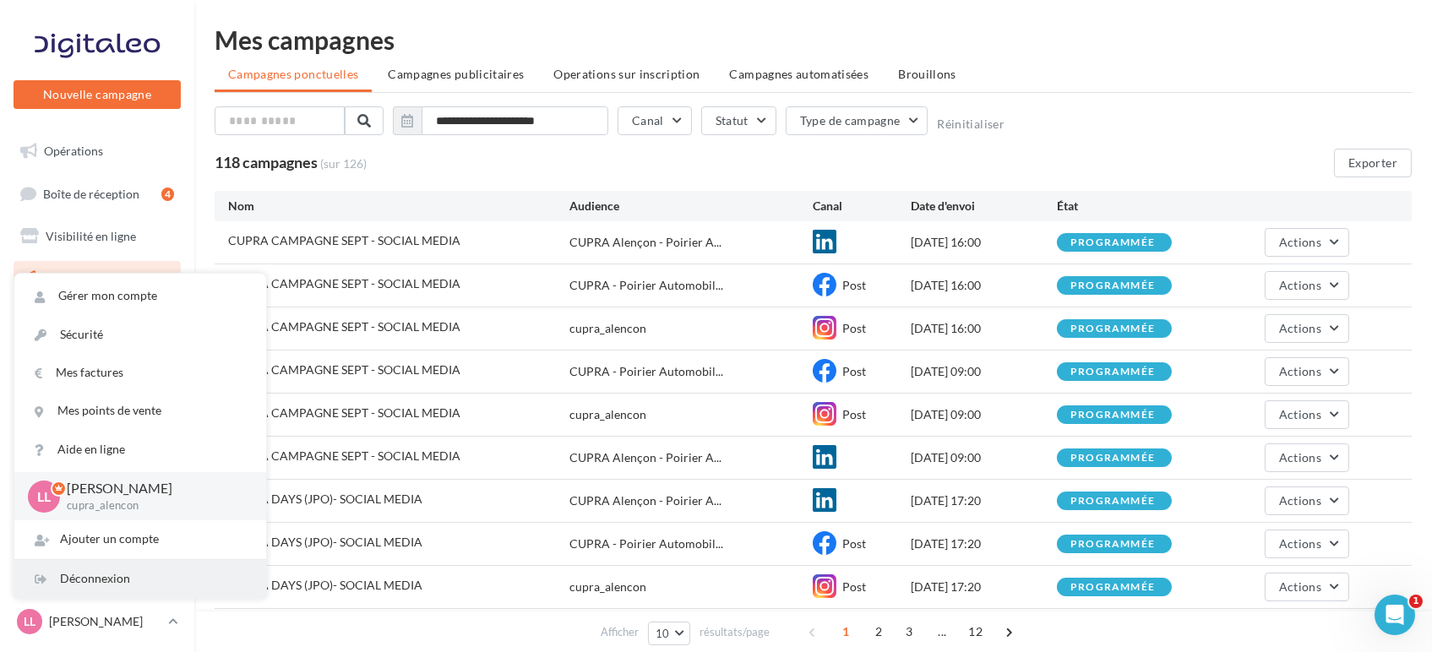
click at [86, 580] on div "Déconnexion" at bounding box center [140, 579] width 252 height 38
